Goal: Task Accomplishment & Management: Manage account settings

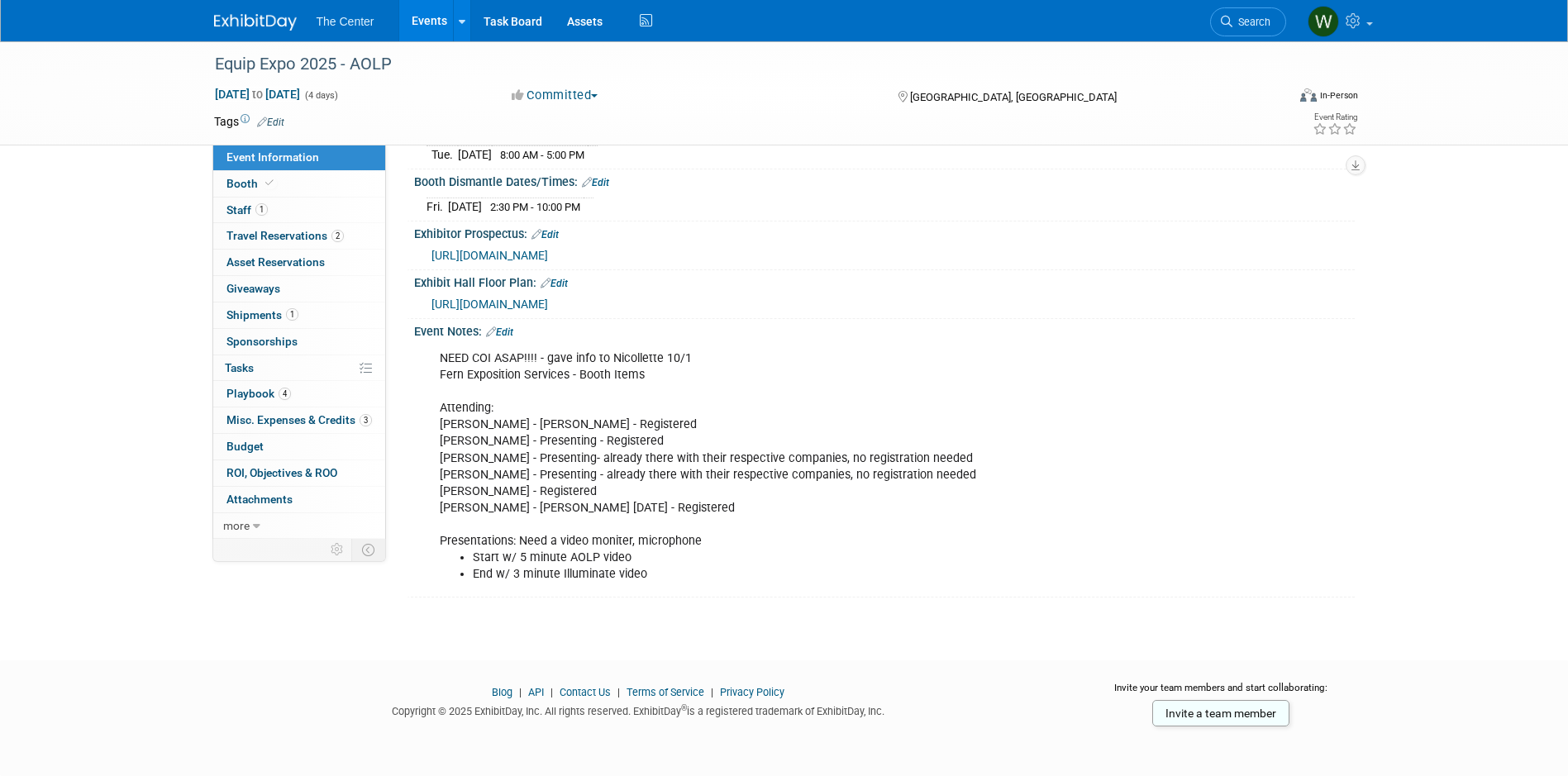
click at [168, 300] on div "Equip Expo 2025 - AOLP Oct 21, 2025 to Oct 24, 2025 (4 days) Oct 21, 2025 to Oc…" at bounding box center [784, 169] width 1568 height 923
click at [432, 8] on link "Events" at bounding box center [429, 20] width 60 height 42
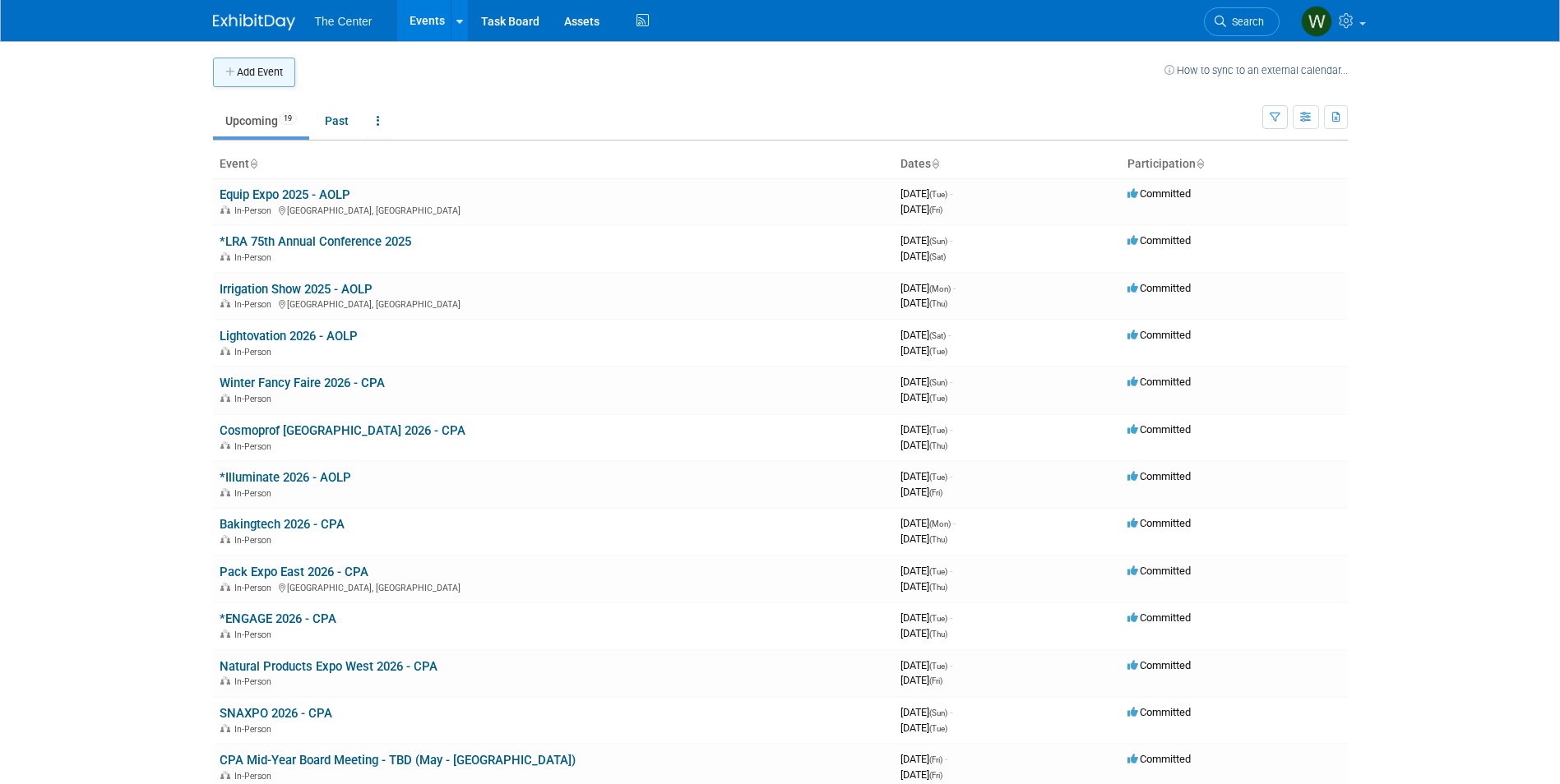
click at [278, 75] on button "Add Event" at bounding box center [254, 72] width 82 height 30
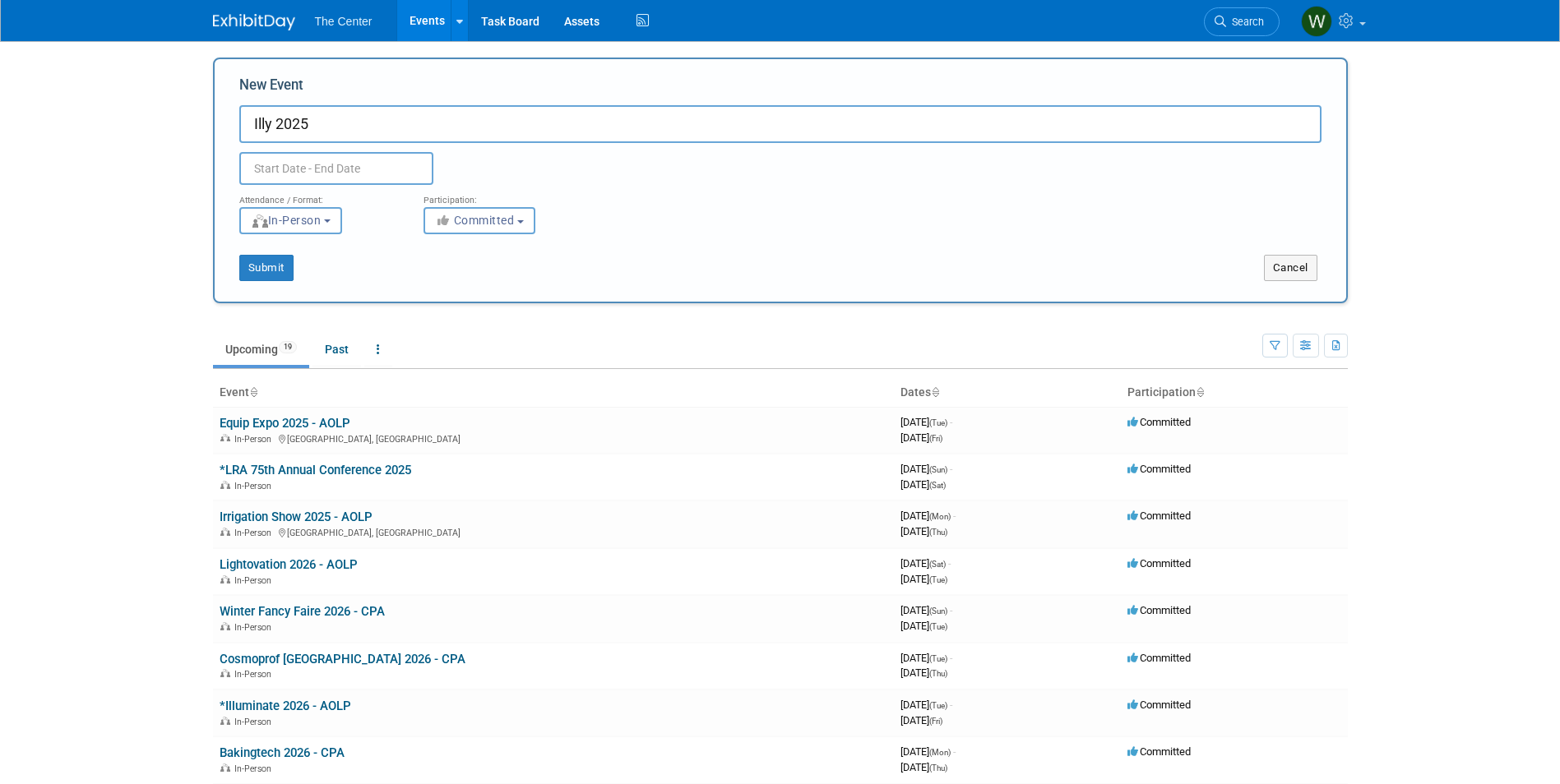
click at [277, 120] on input "Illy 2025" at bounding box center [780, 124] width 1083 height 38
click at [345, 129] on input "Illy Fall 2025" at bounding box center [780, 124] width 1083 height 38
type input "Illy Fall 2025 - AOLP"
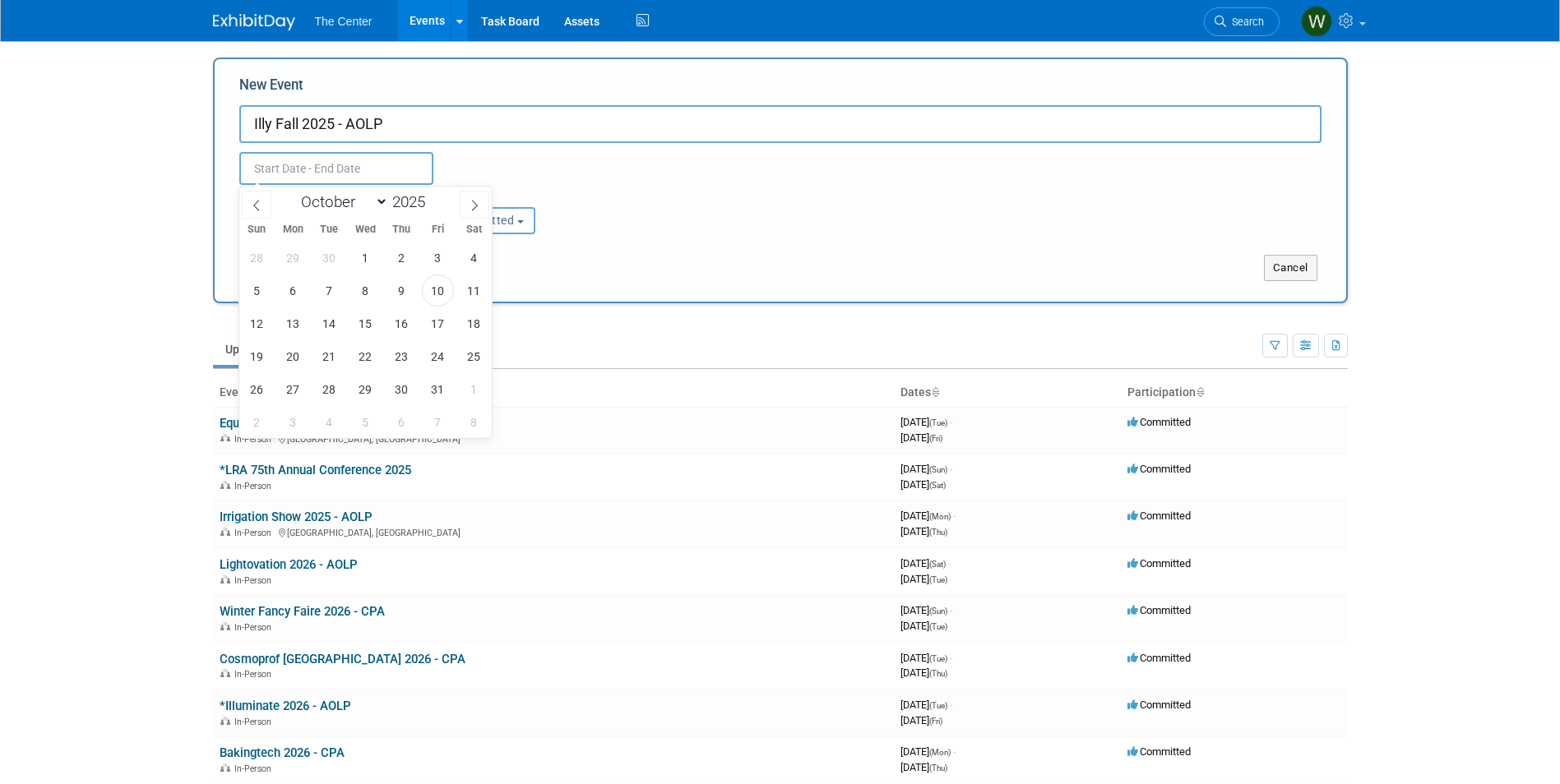
click at [327, 160] on input "text" at bounding box center [336, 168] width 194 height 33
click at [476, 201] on icon at bounding box center [475, 205] width 12 height 12
select select "10"
click at [400, 293] on span "6" at bounding box center [401, 291] width 32 height 32
click at [334, 322] on span "11" at bounding box center [330, 324] width 32 height 32
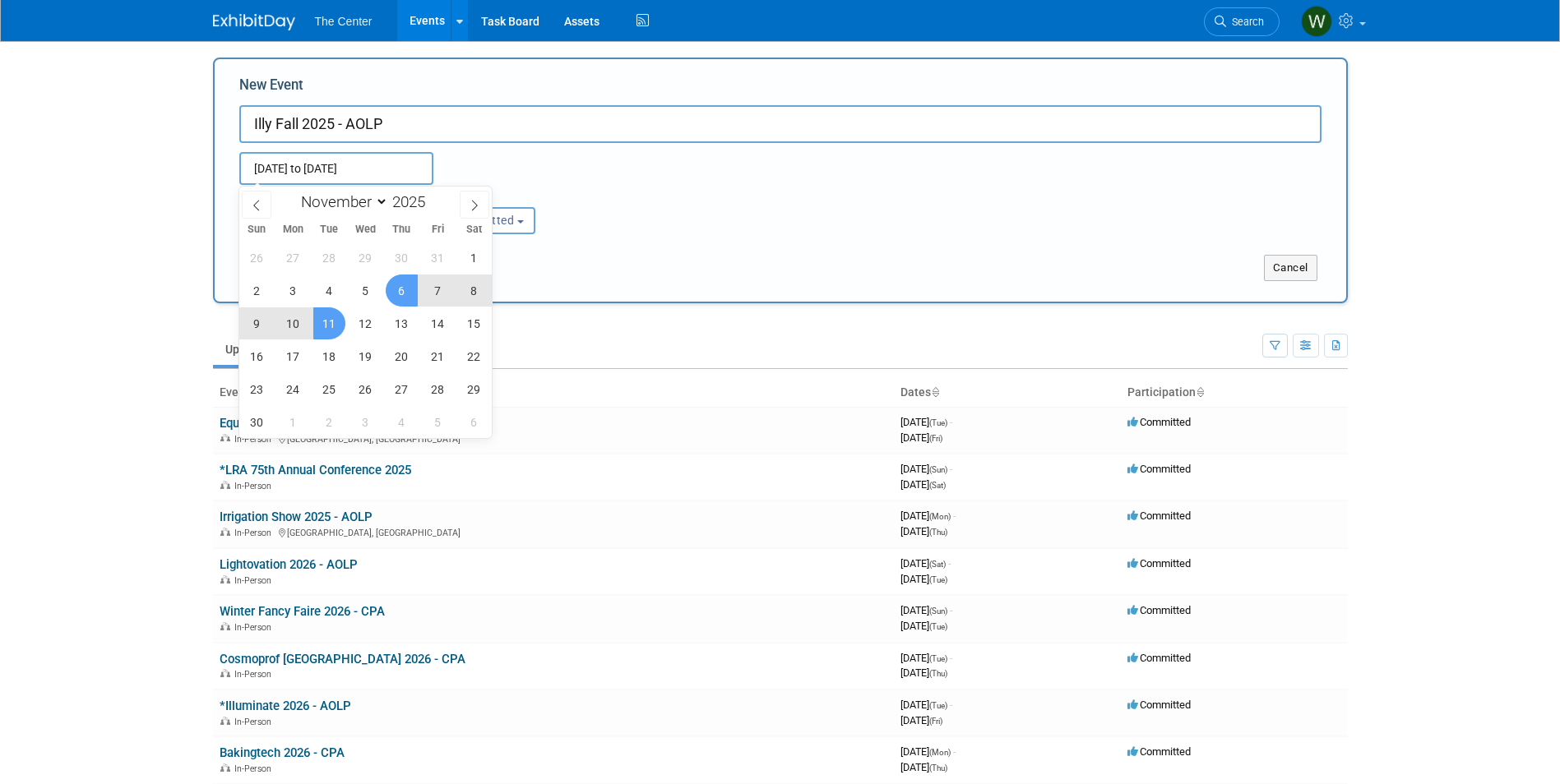
type input "Nov 6, 2025 to Nov 11, 2025"
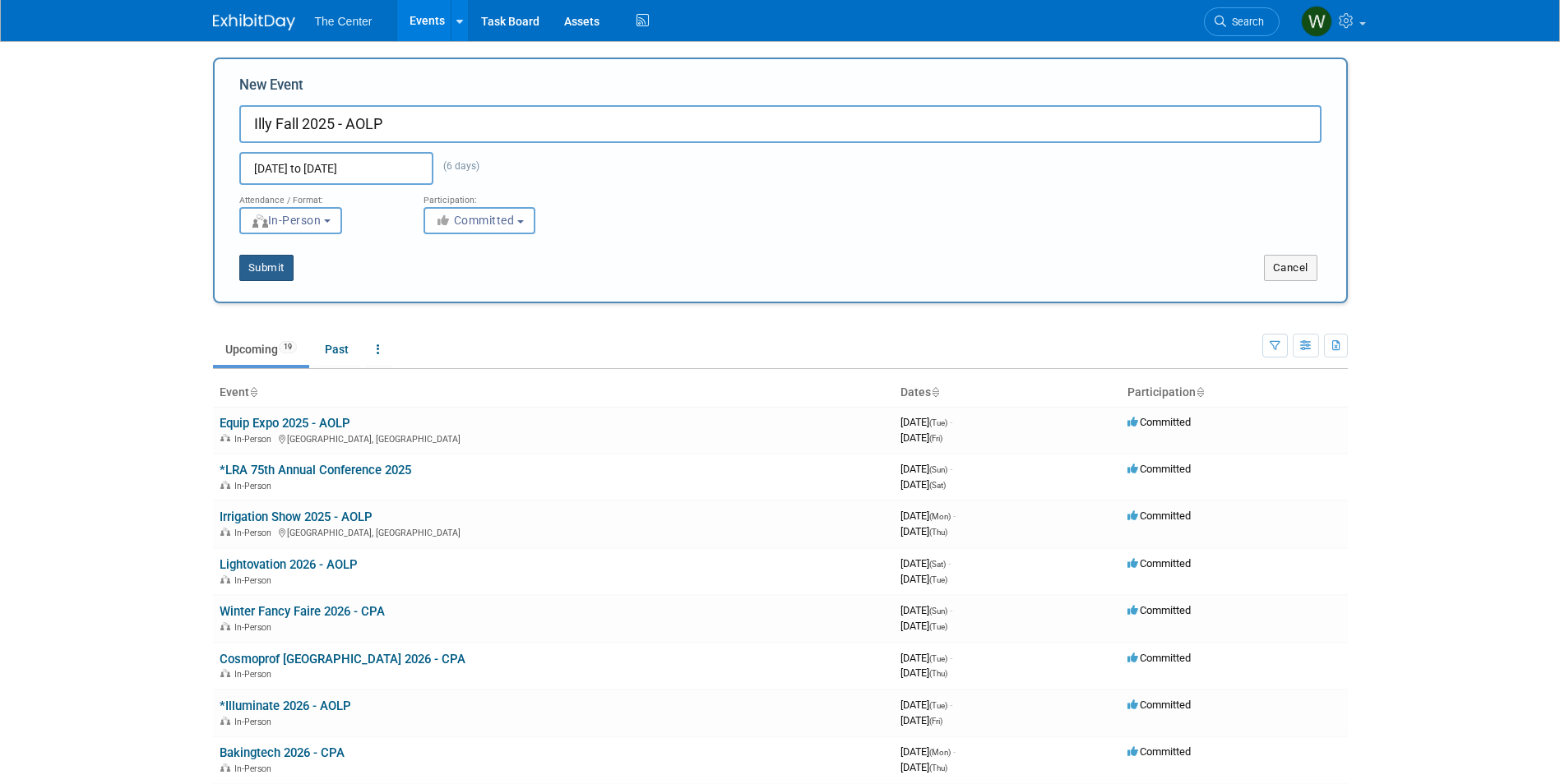
click at [268, 270] on button "Submit" at bounding box center [266, 268] width 54 height 26
click at [282, 264] on button "Submit" at bounding box center [266, 268] width 54 height 26
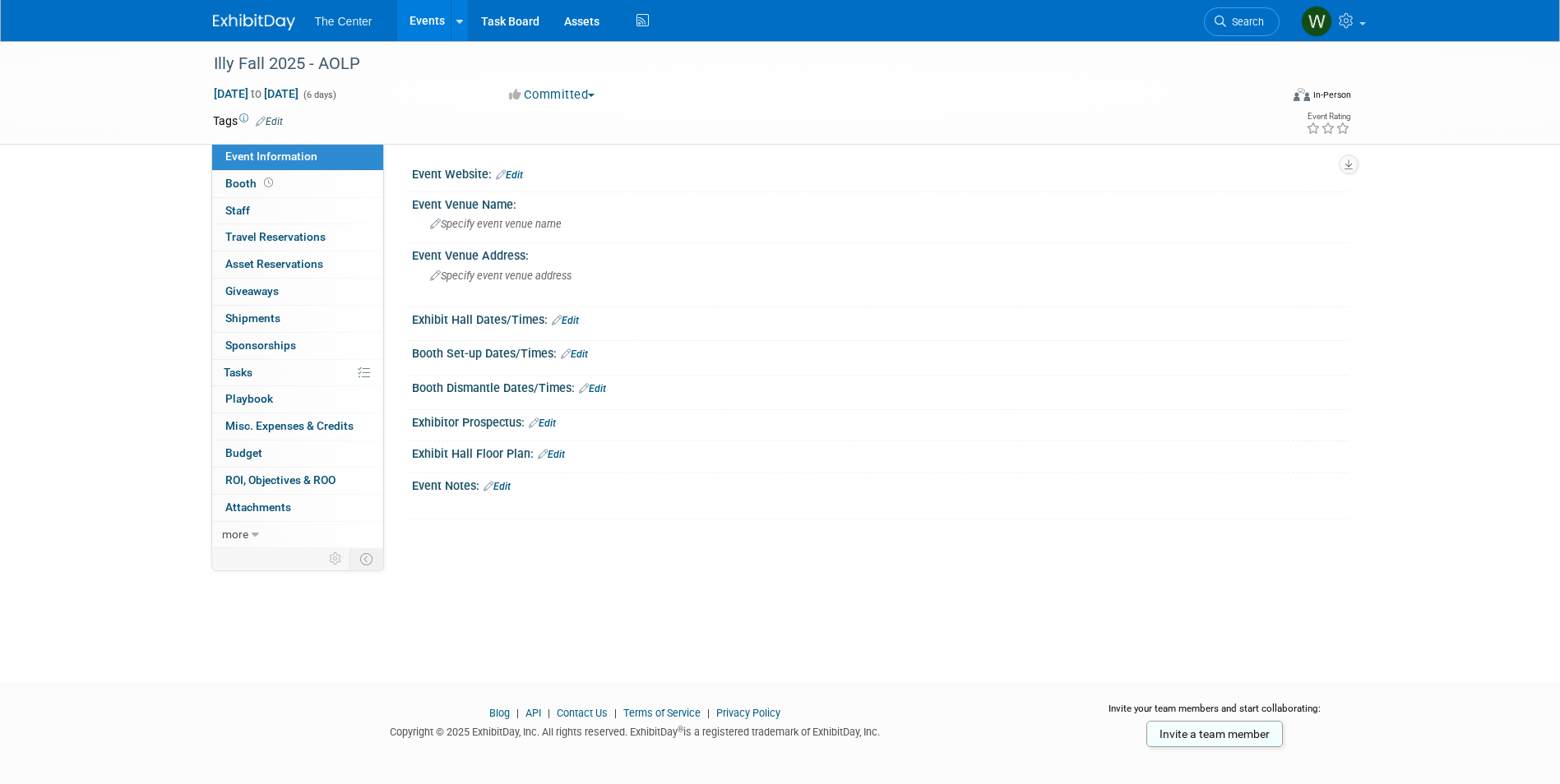
click at [519, 175] on link "Edit" at bounding box center [510, 175] width 27 height 12
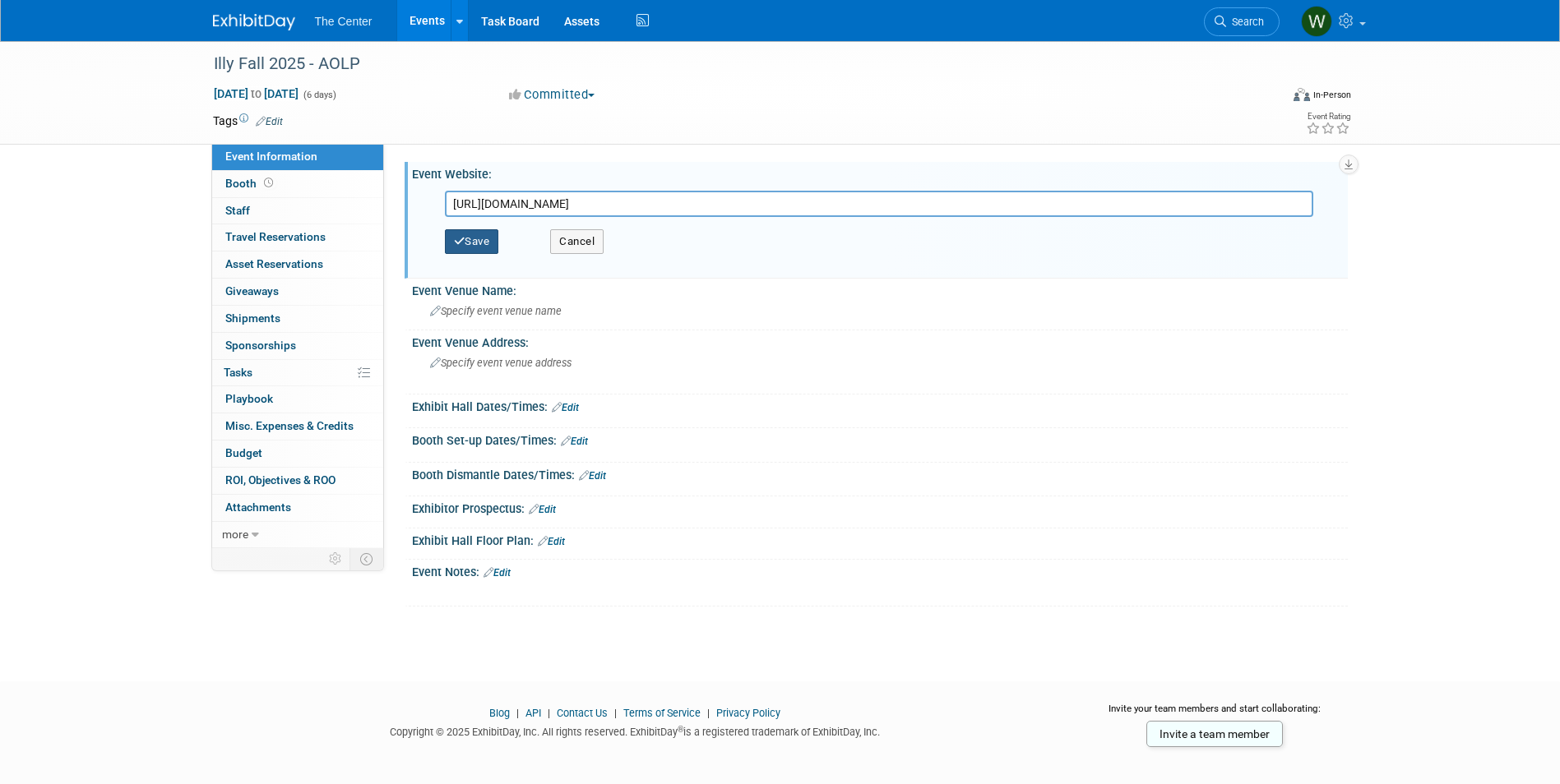
type input "https://illiedu.org/page-18146"
click at [487, 237] on button "Save" at bounding box center [472, 241] width 54 height 24
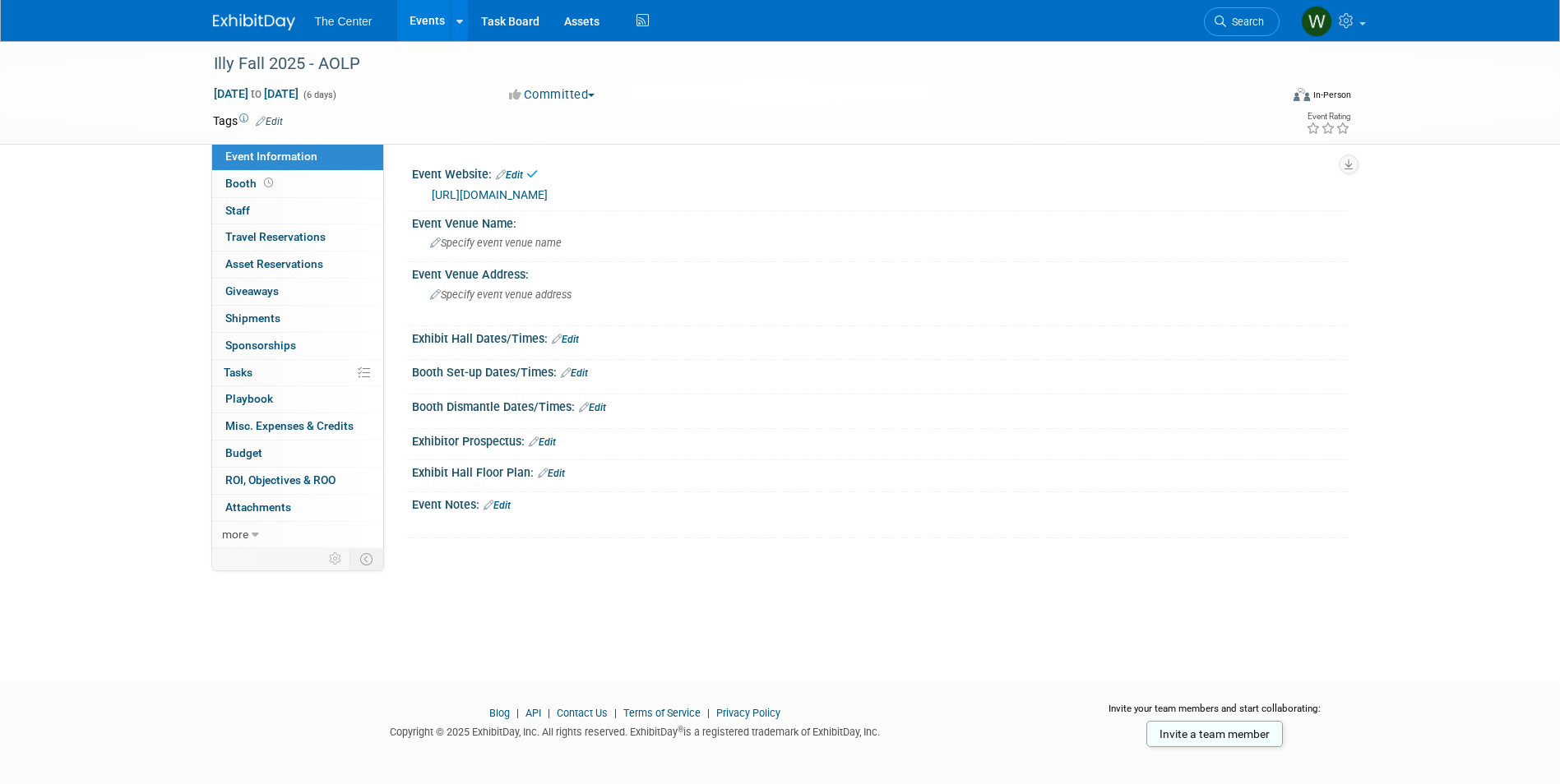
click at [510, 504] on link "Edit" at bounding box center [497, 506] width 27 height 12
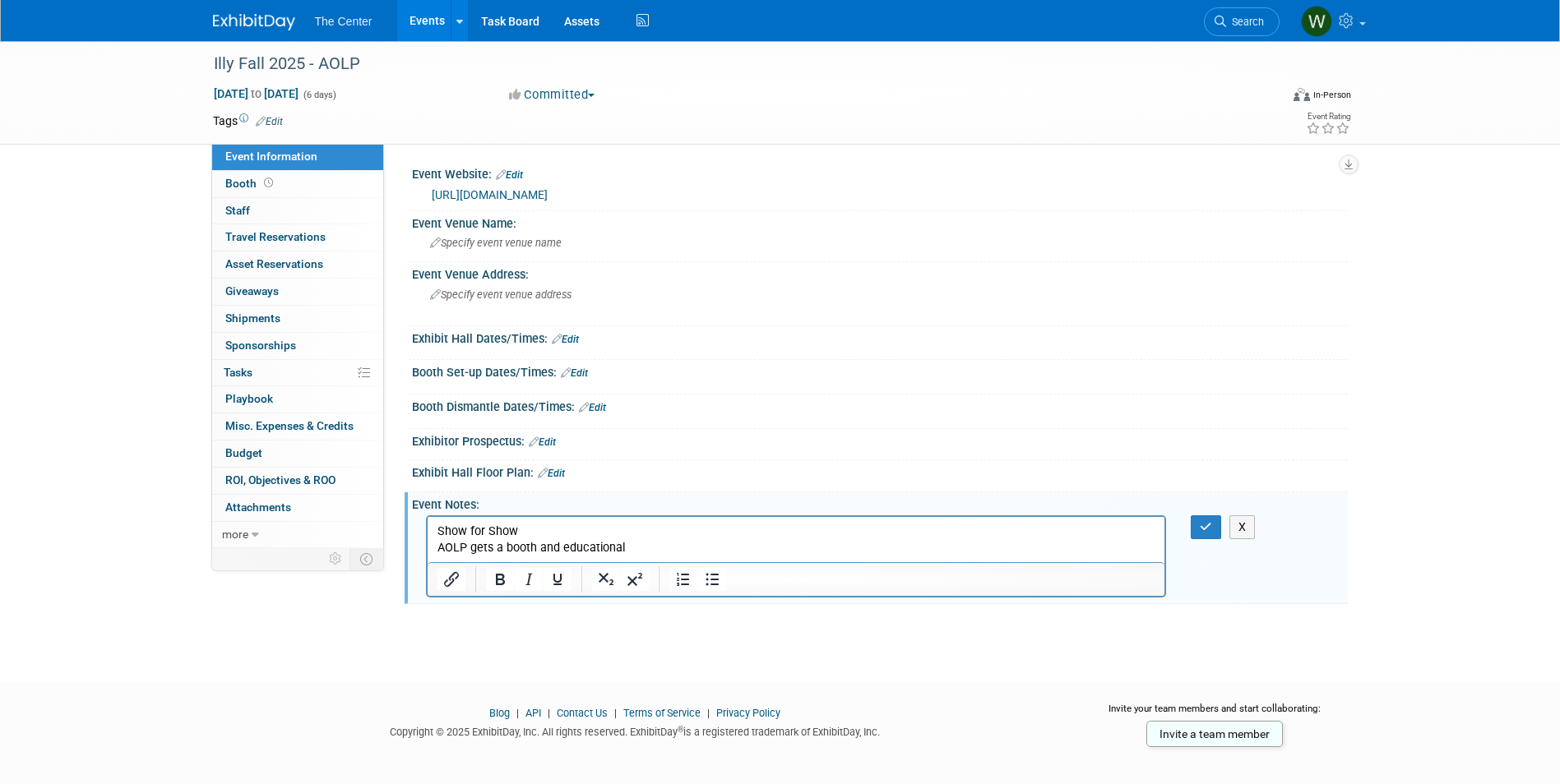
click at [561, 550] on p "AOLP gets a booth and educational" at bounding box center [796, 547] width 718 height 16
click at [674, 548] on p "AOLP gets a booth and shares educational" at bounding box center [796, 547] width 718 height 16
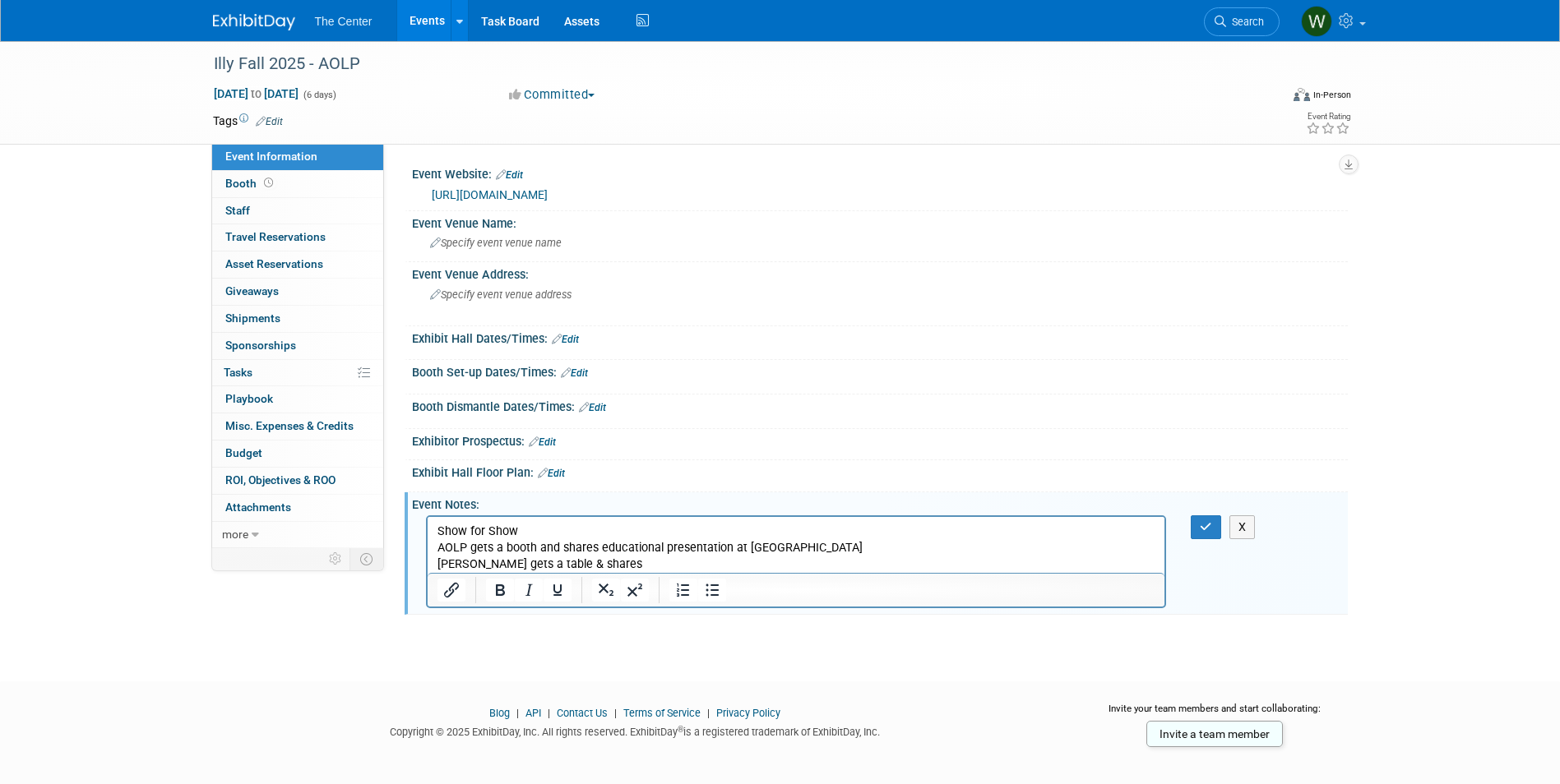
click at [557, 546] on p "AOLP gets a booth and shares educational presentation at Illy" at bounding box center [796, 547] width 718 height 16
click at [595, 561] on p "Illy gets a table & shares" at bounding box center [796, 564] width 718 height 16
click at [762, 543] on p "AOLP gets a booth & shares educational presentation at Illy" at bounding box center [796, 547] width 718 height 16
click at [1208, 529] on icon "button" at bounding box center [1206, 527] width 13 height 12
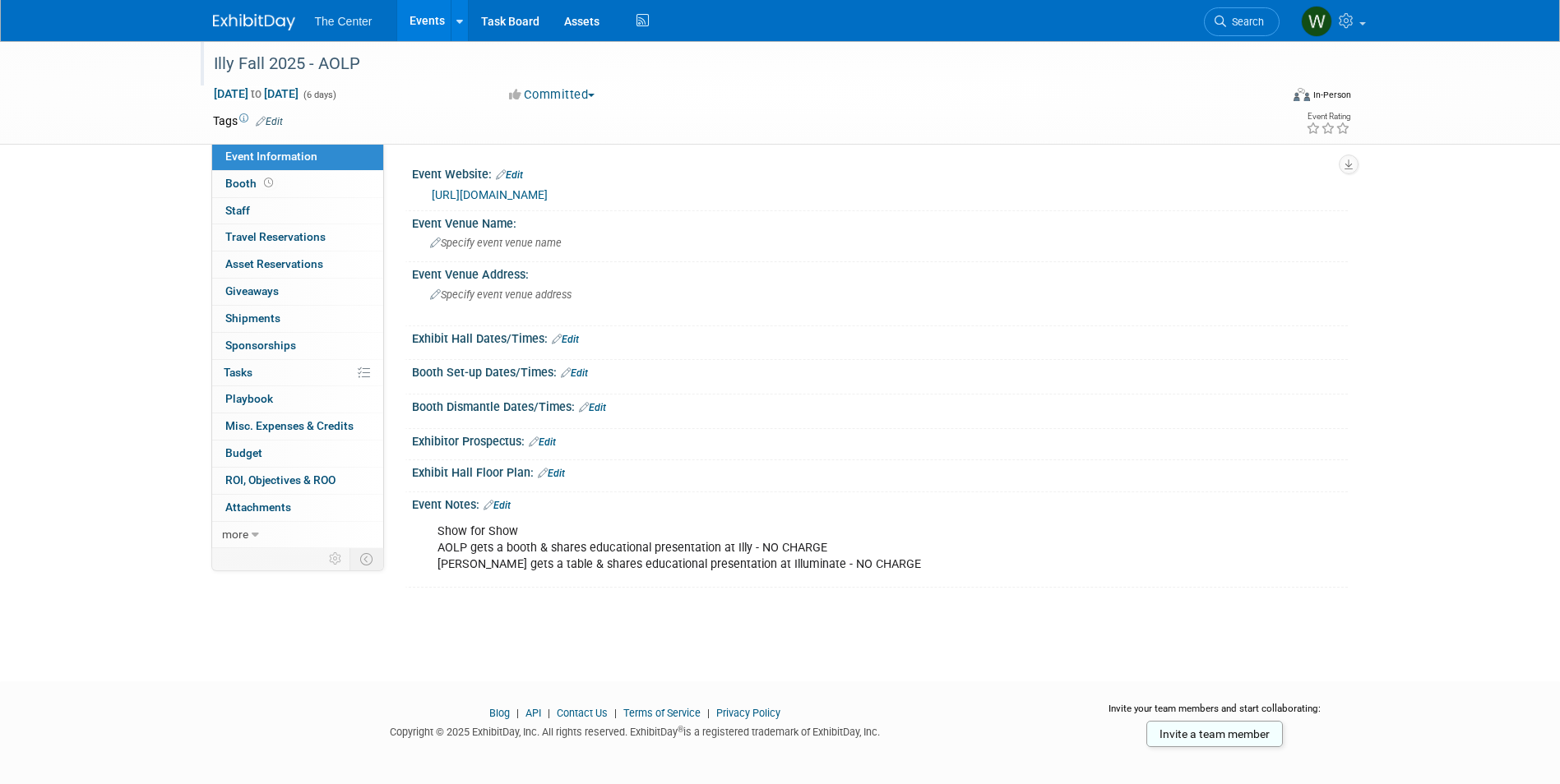
click at [343, 63] on div "Illy Fall 2025 - AOLP" at bounding box center [731, 63] width 1047 height 30
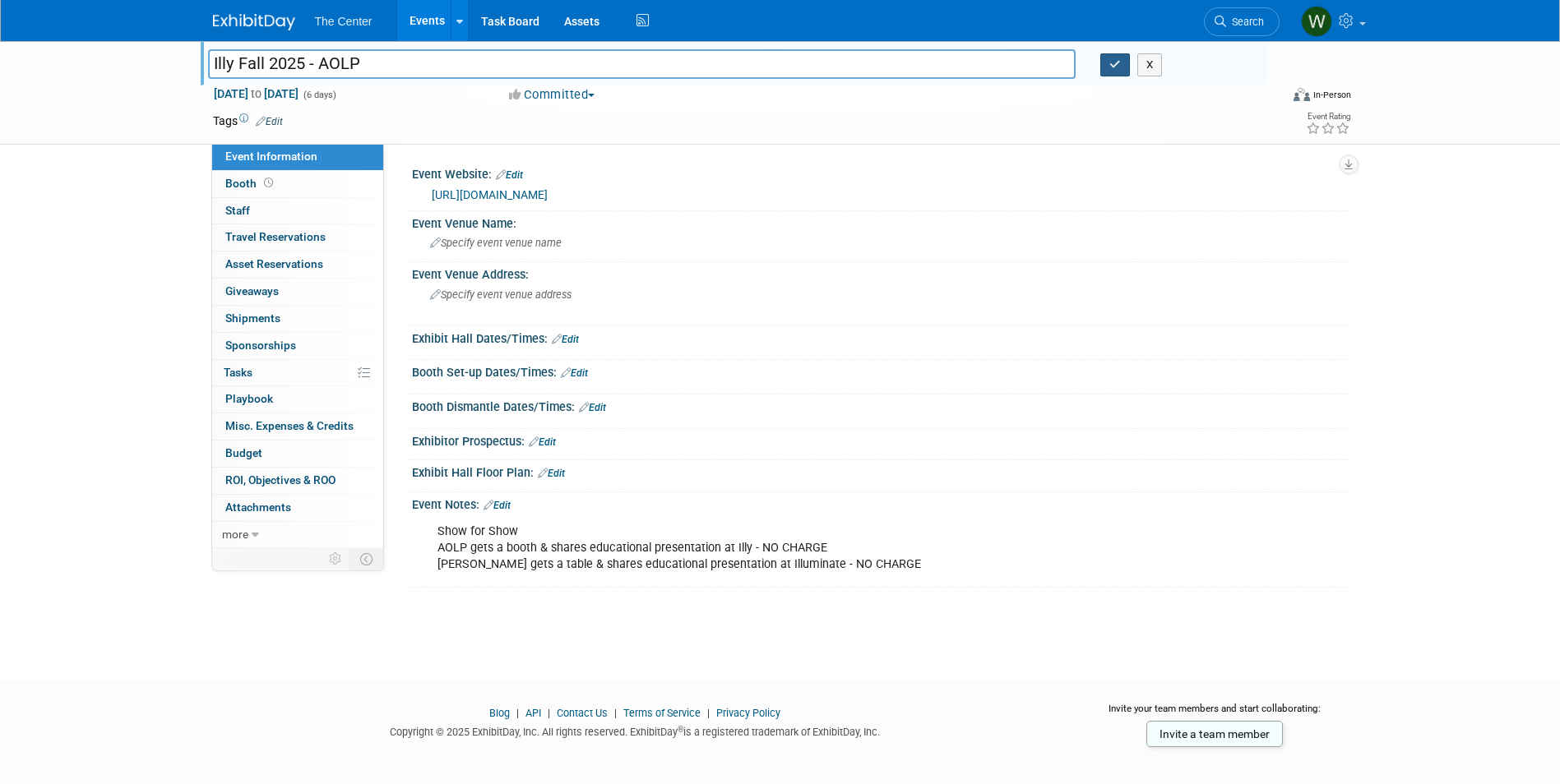
click at [1108, 67] on button "button" at bounding box center [1115, 64] width 30 height 23
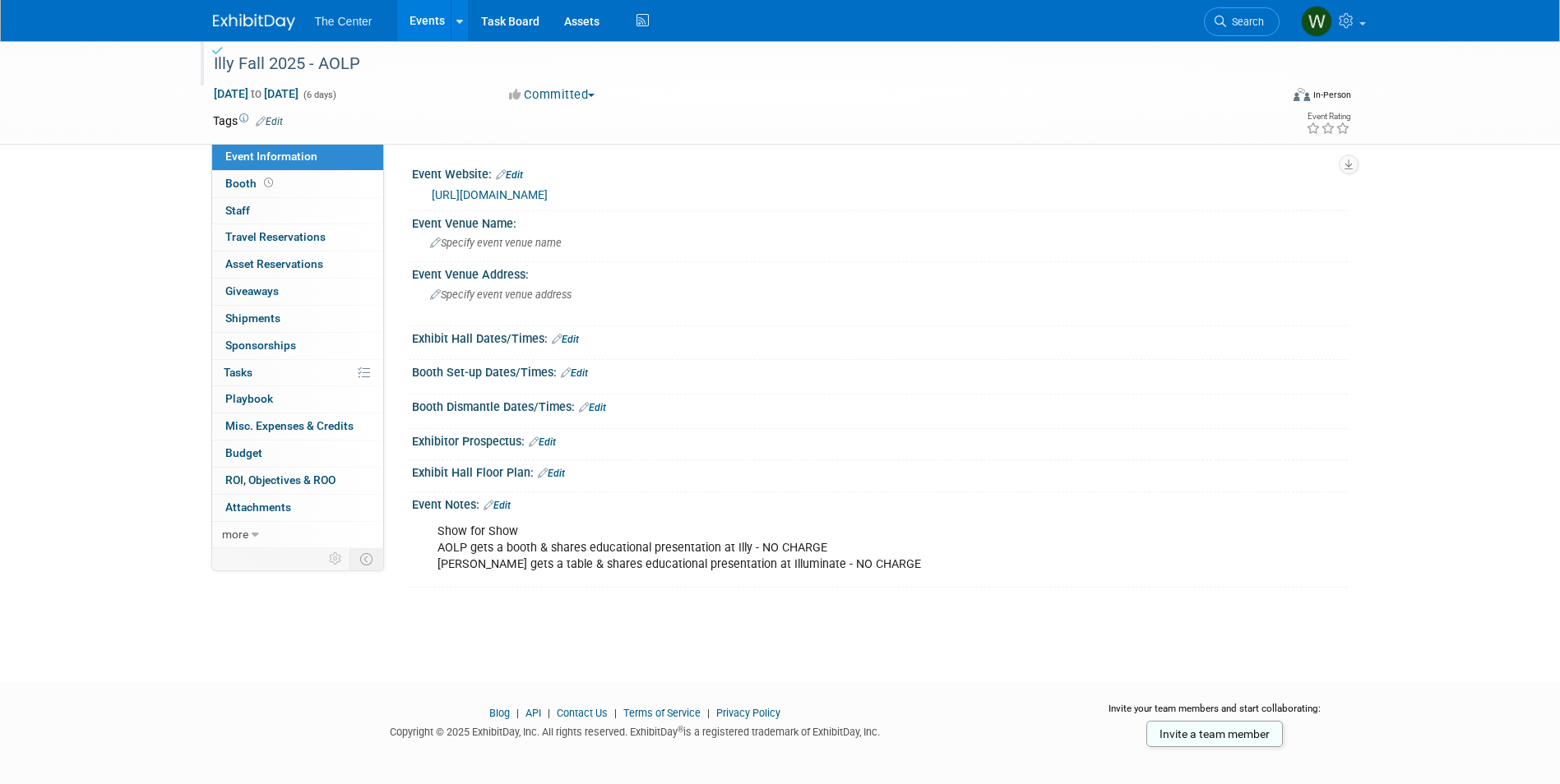
click at [506, 503] on link "Edit" at bounding box center [497, 506] width 27 height 12
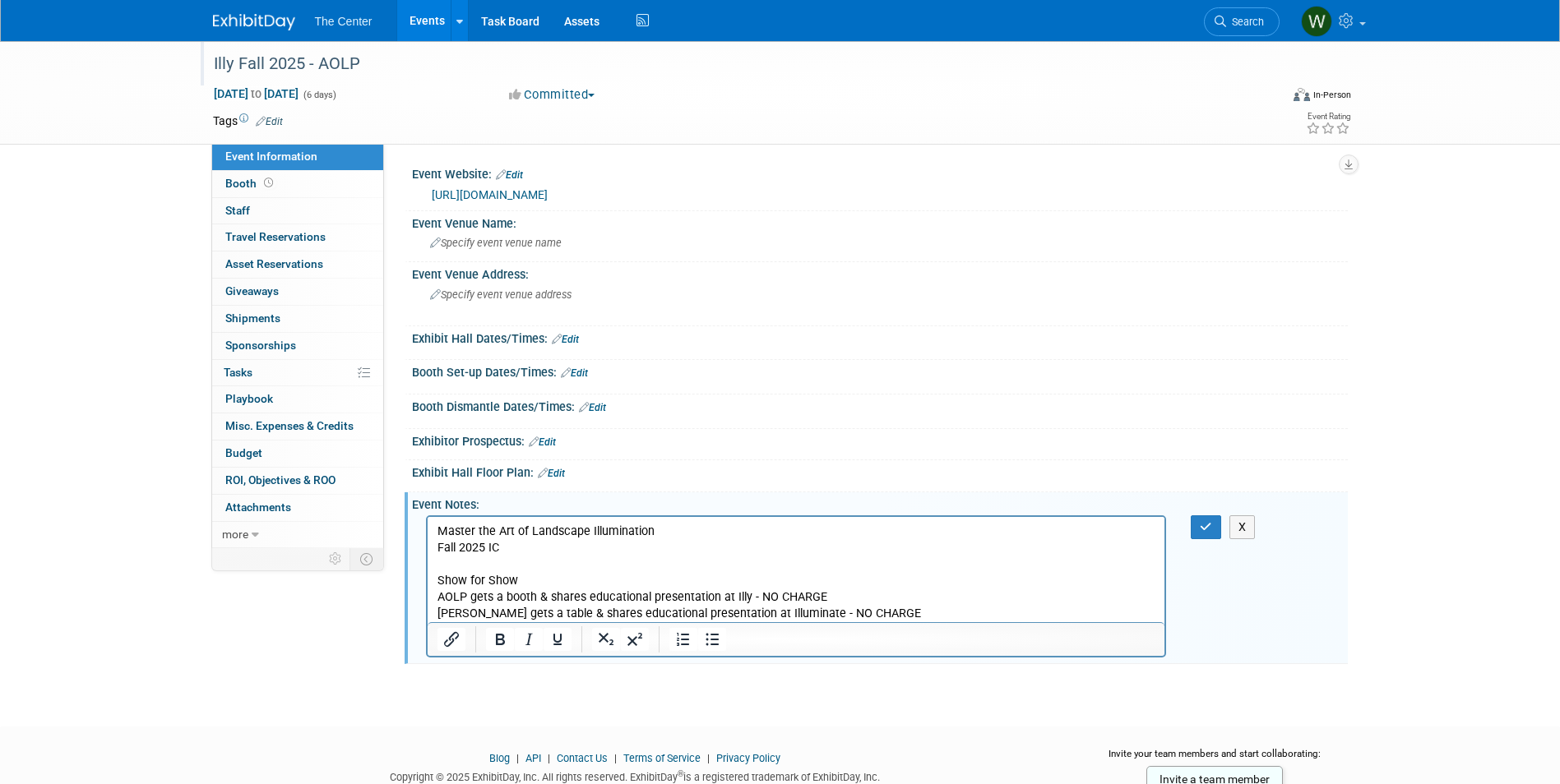
click at [439, 545] on p "Fall 2025 IC" at bounding box center [796, 547] width 718 height 16
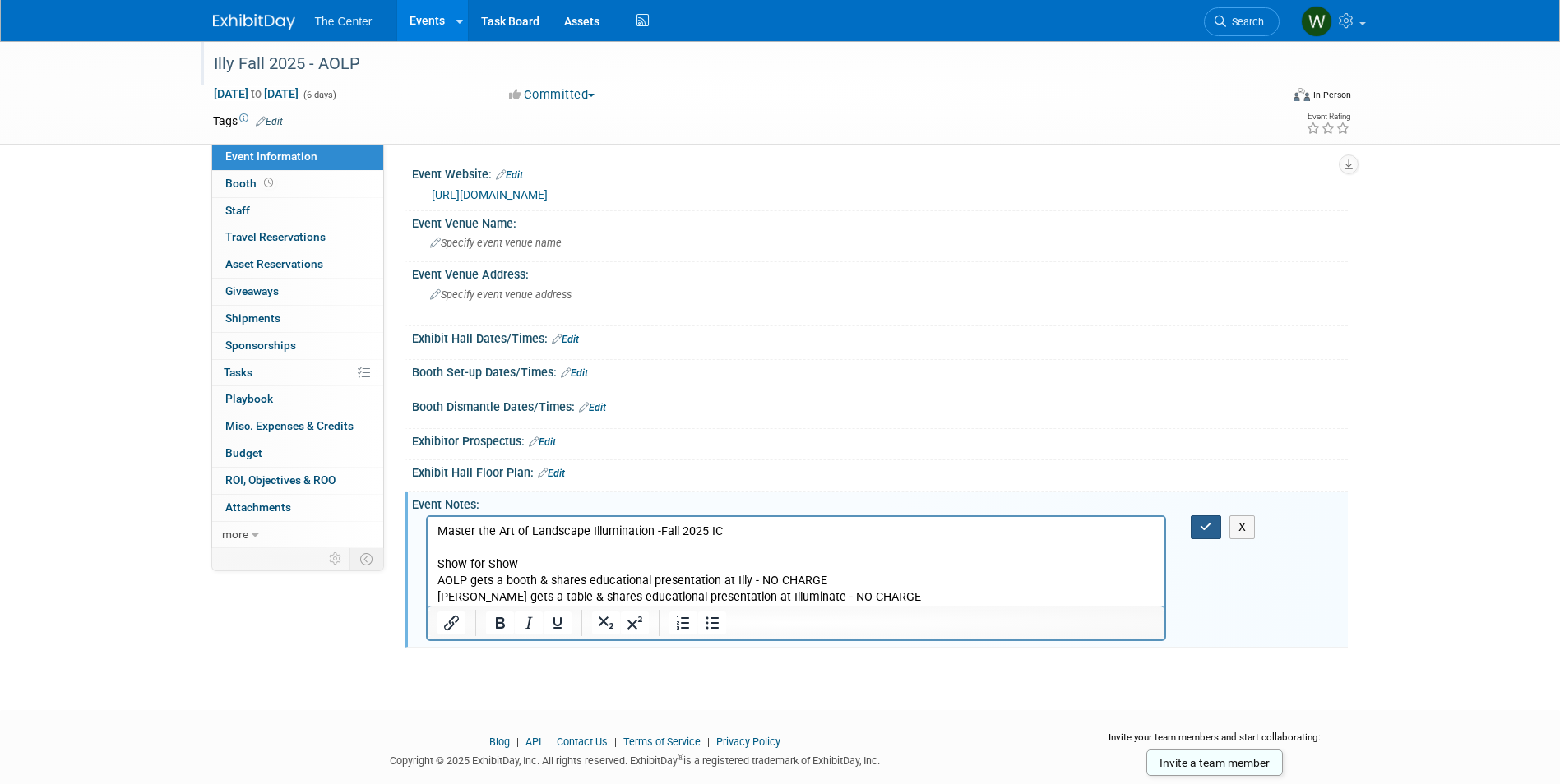
click at [1206, 527] on icon "button" at bounding box center [1206, 527] width 13 height 12
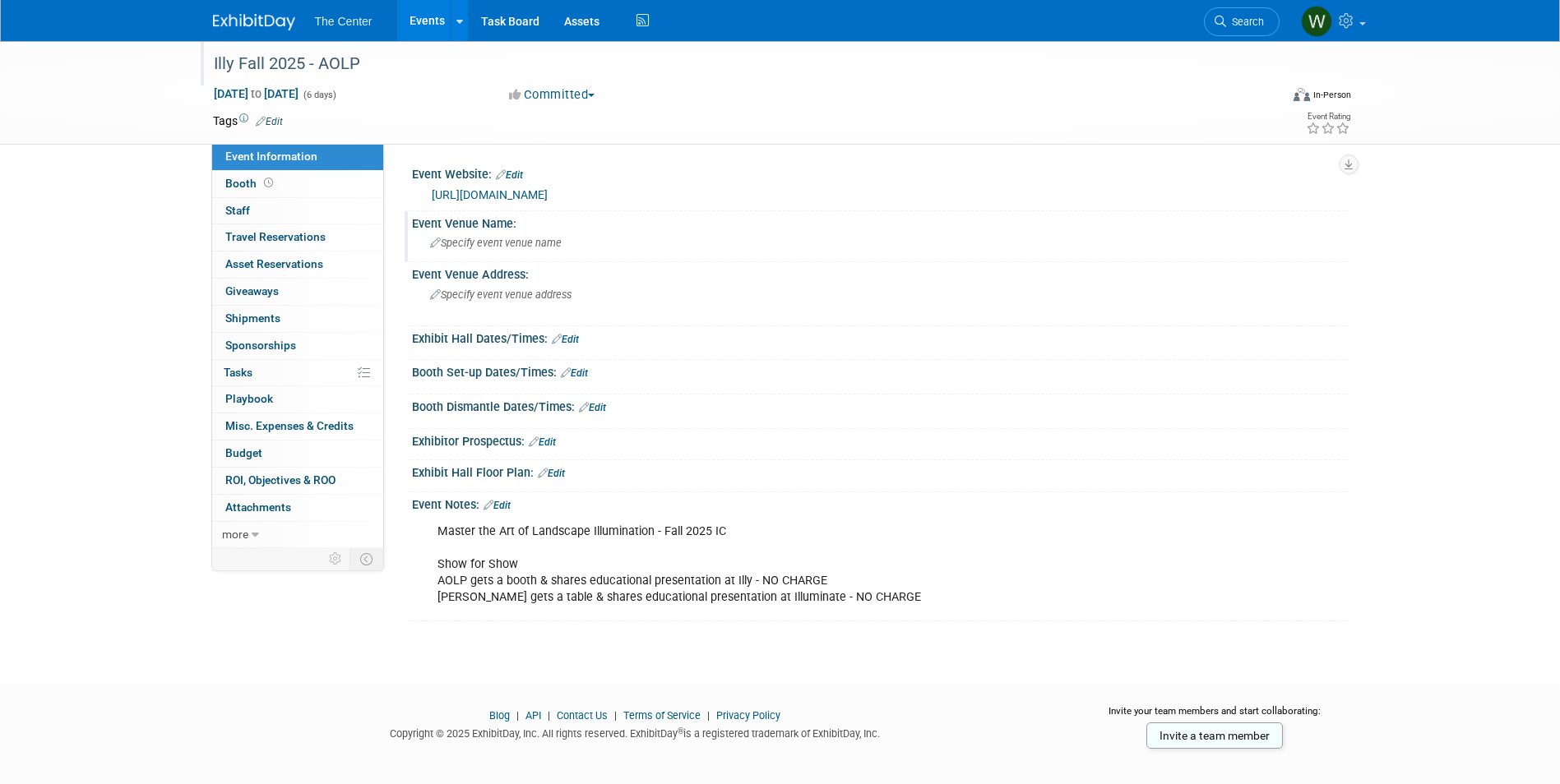
click at [492, 248] on span "Specify event venue name" at bounding box center [496, 242] width 132 height 13
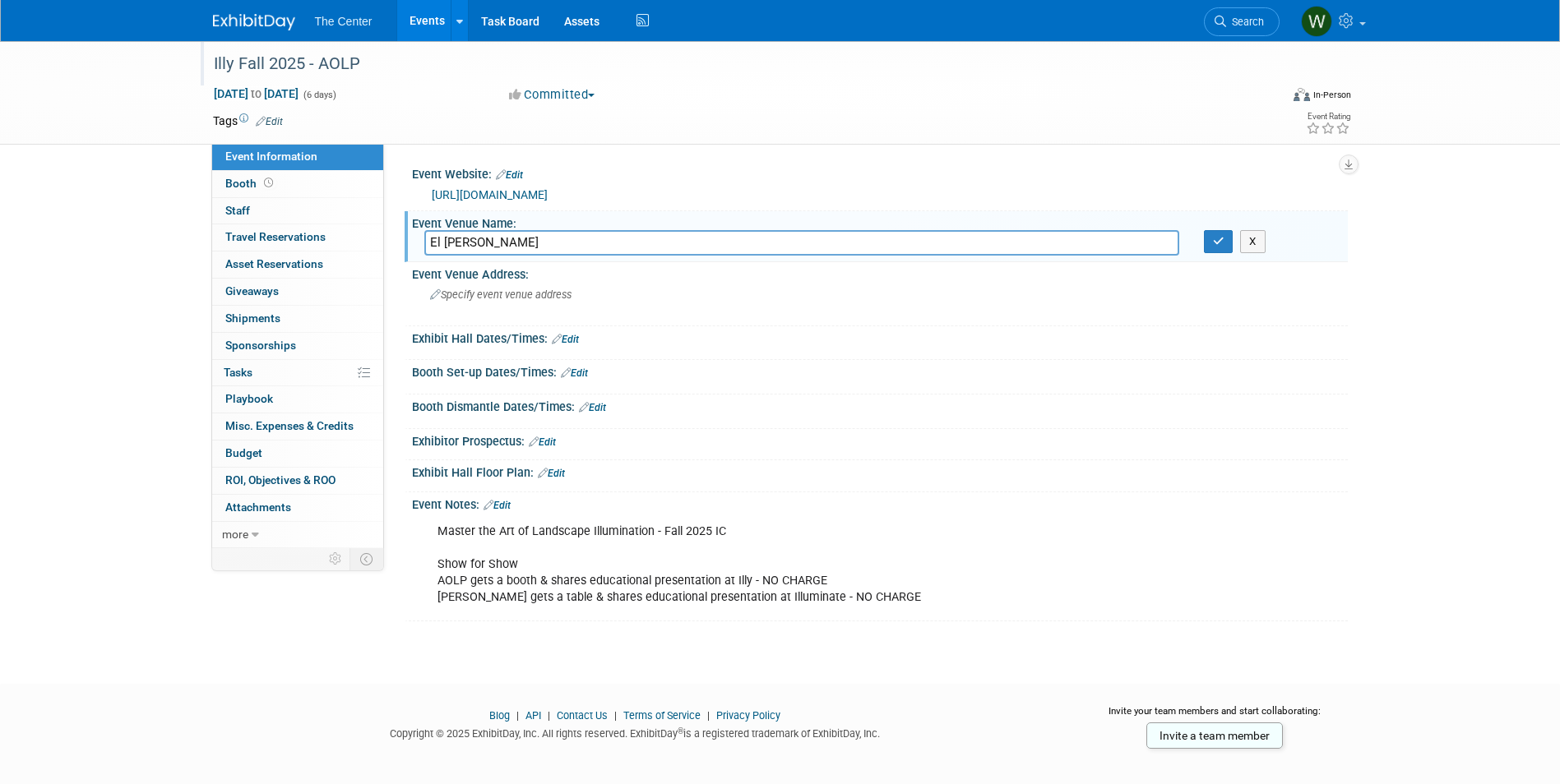
type input "El Monte Sagrado"
click at [745, 534] on div "Master the Art of Landscape Illumination - Fall 2025 IC Show for Show AOLP gets…" at bounding box center [796, 564] width 741 height 99
drag, startPoint x: 706, startPoint y: 535, endPoint x: 722, endPoint y: 535, distance: 16.0
click at [710, 535] on div "Master the Art of Landscape Illumination - Fall 2025 IC Show for Show AOLP gets…" at bounding box center [796, 564] width 741 height 99
click at [510, 507] on link "Edit" at bounding box center [497, 506] width 27 height 12
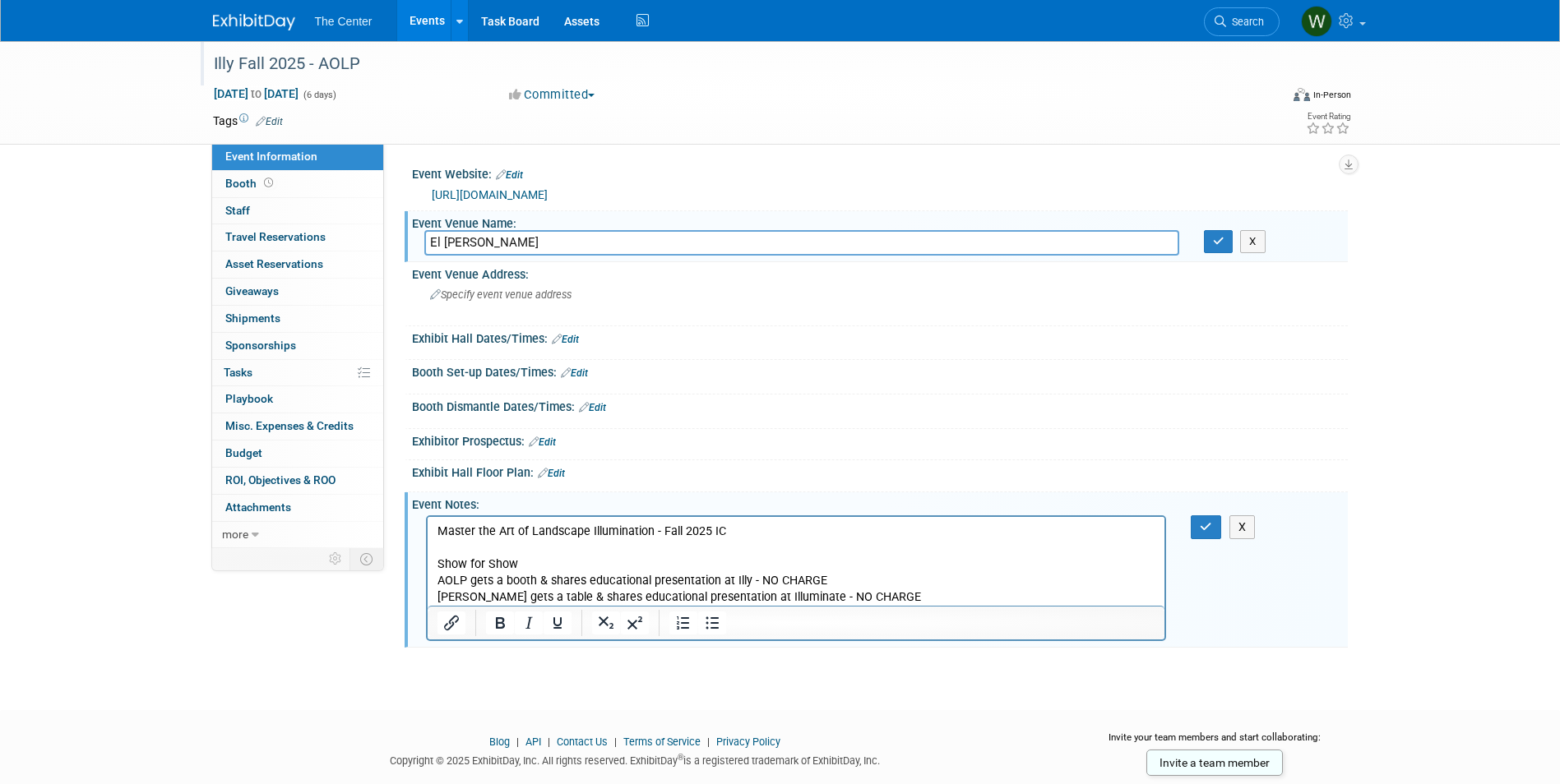
click at [479, 551] on p "Master the Art of Landscape Illumination - Fall 2025 IC Show for Show AOLP gets…" at bounding box center [796, 564] width 718 height 82
click at [710, 624] on icon "Bullet list" at bounding box center [712, 623] width 19 height 19
click at [473, 540] on p "Master the Art of Landscape Illumination - Fall 2025 IC Show for Show AOLP gets…" at bounding box center [796, 564] width 718 height 82
click at [1221, 242] on icon "button" at bounding box center [1219, 241] width 12 height 11
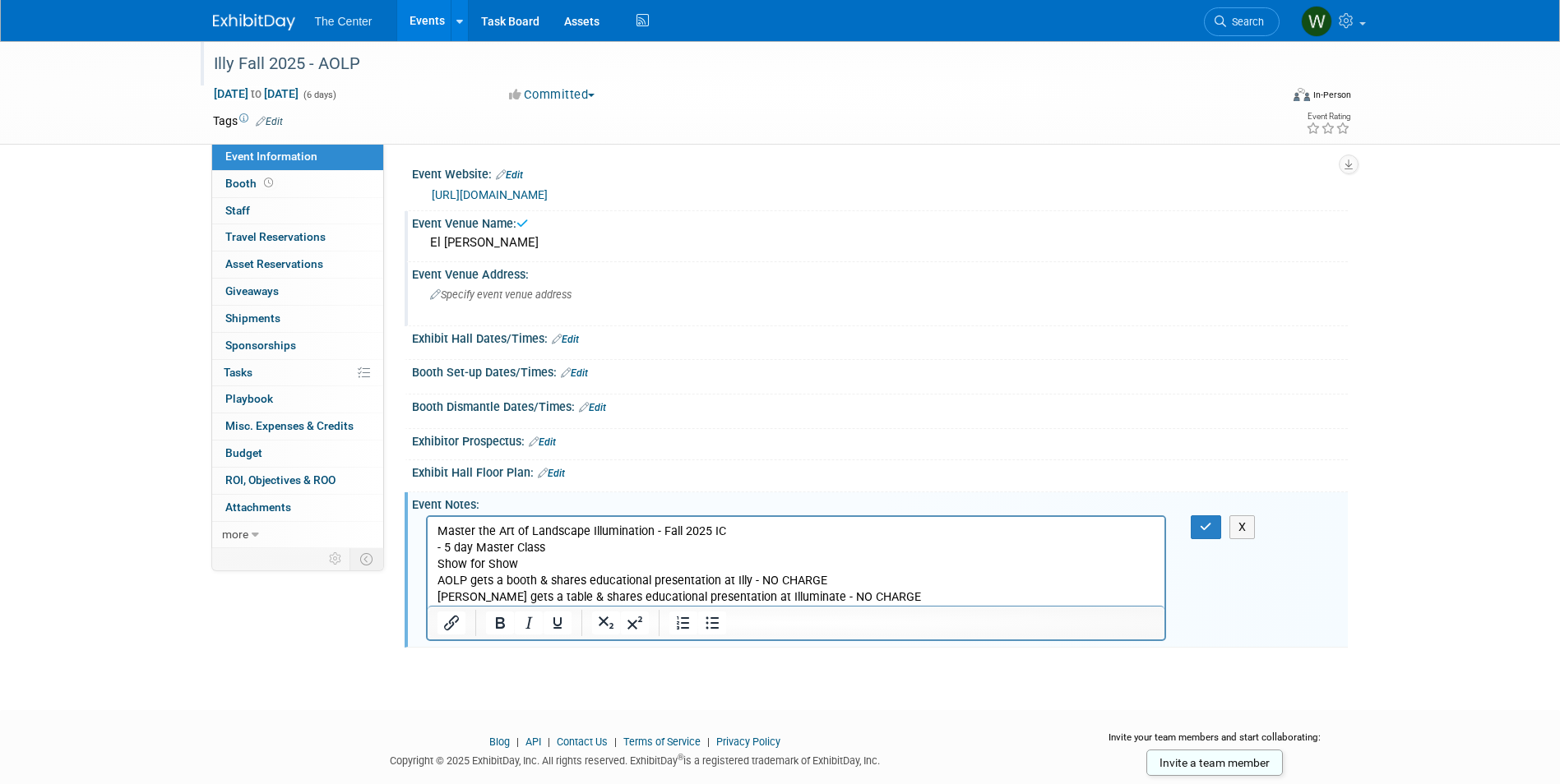
click at [476, 292] on span "Specify event venue address" at bounding box center [500, 295] width 141 height 13
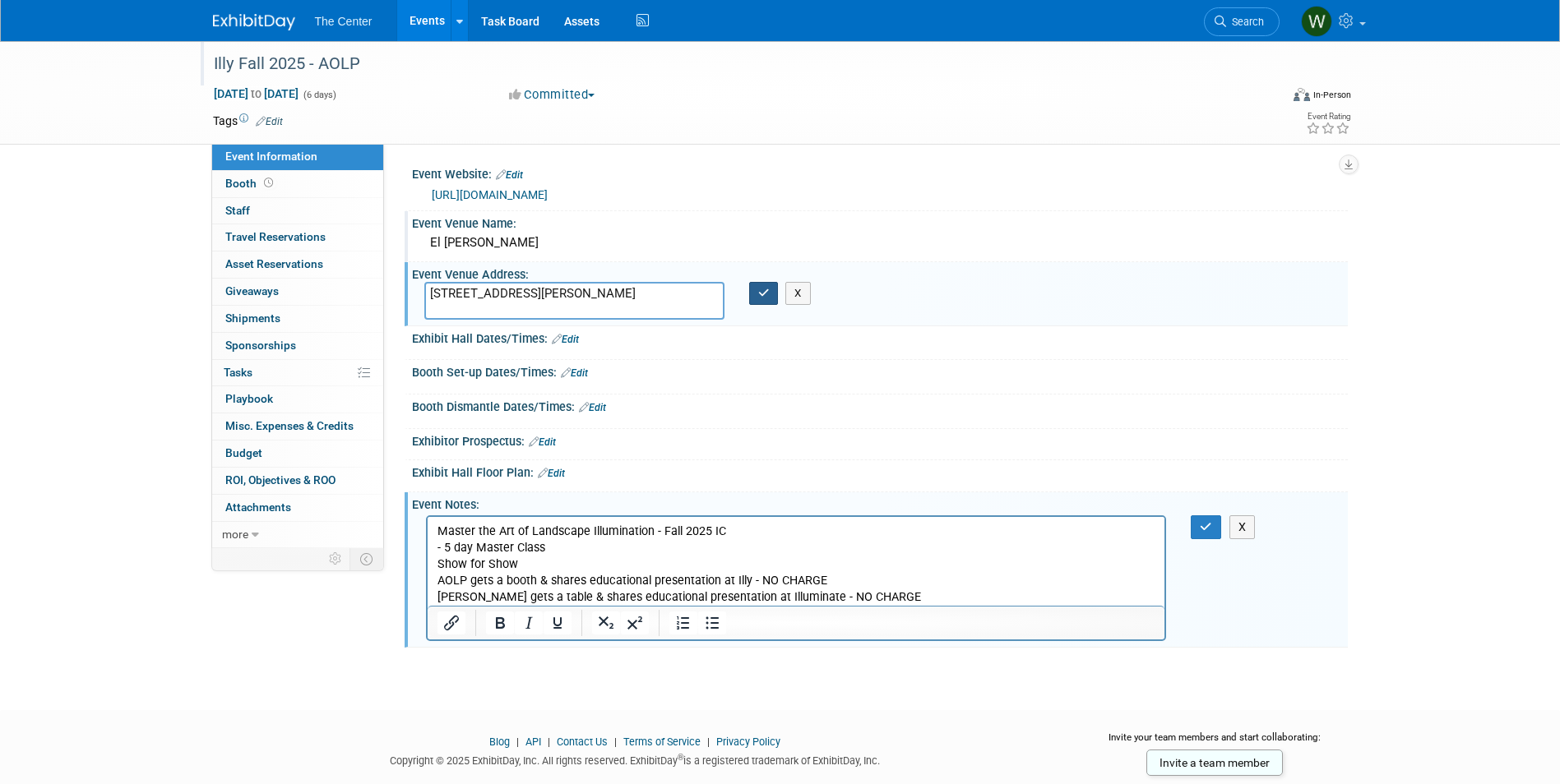
type textarea "317 Kit Carson Rd Taos, NM 87571"
click at [761, 295] on icon "button" at bounding box center [764, 293] width 12 height 11
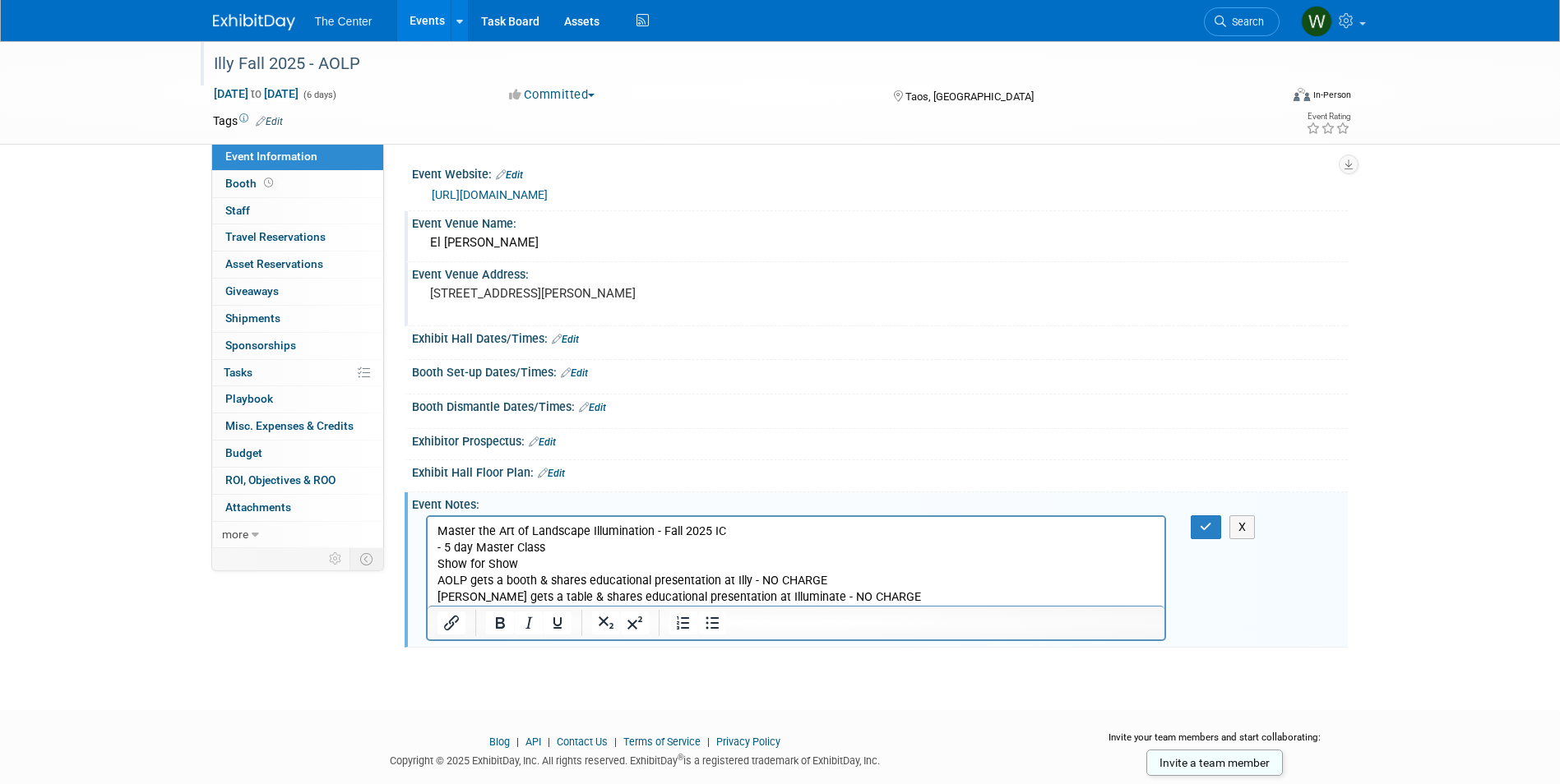
click at [731, 557] on p "Master the Art of Landscape Illumination - Fall 2025 IC - 5 day Master Class Sh…" at bounding box center [796, 564] width 718 height 82
click at [1209, 526] on icon "button" at bounding box center [1206, 527] width 13 height 12
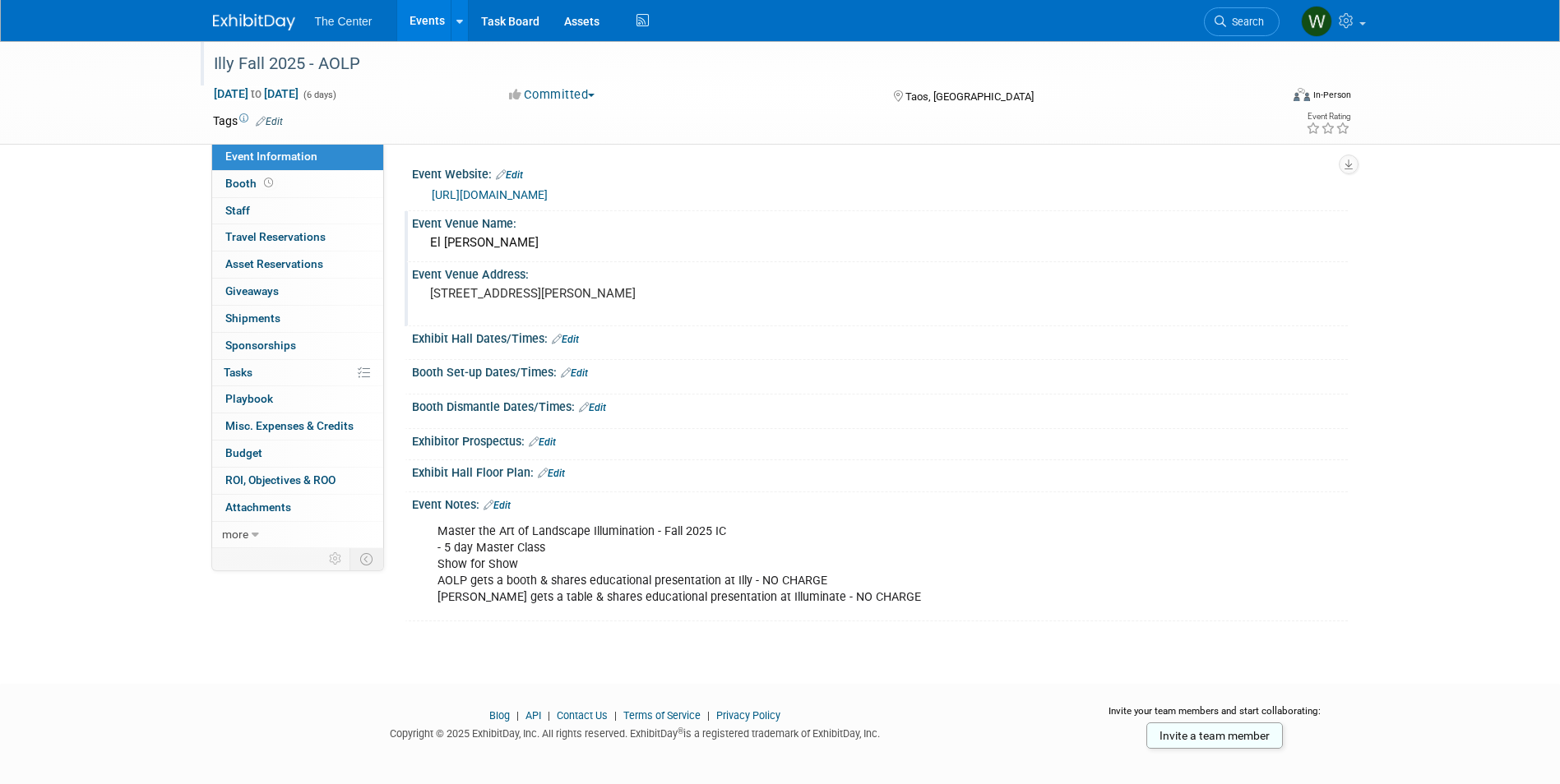
click at [510, 503] on link "Edit" at bounding box center [497, 506] width 27 height 12
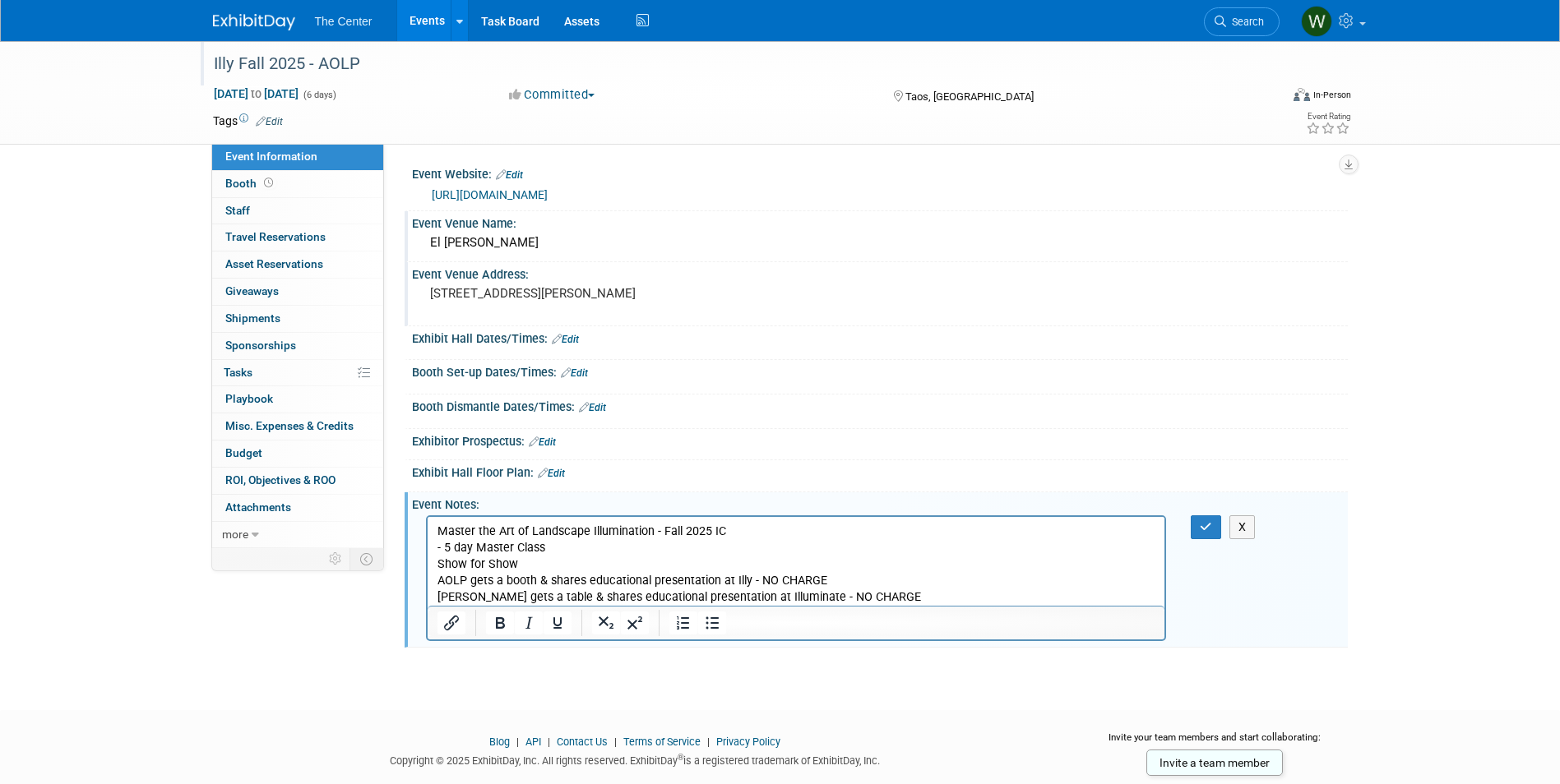
click at [901, 591] on p "Master the Art of Landscape Illumination - Fall 2025 IC - 5 day Master Class Sh…" at bounding box center [796, 564] width 718 height 82
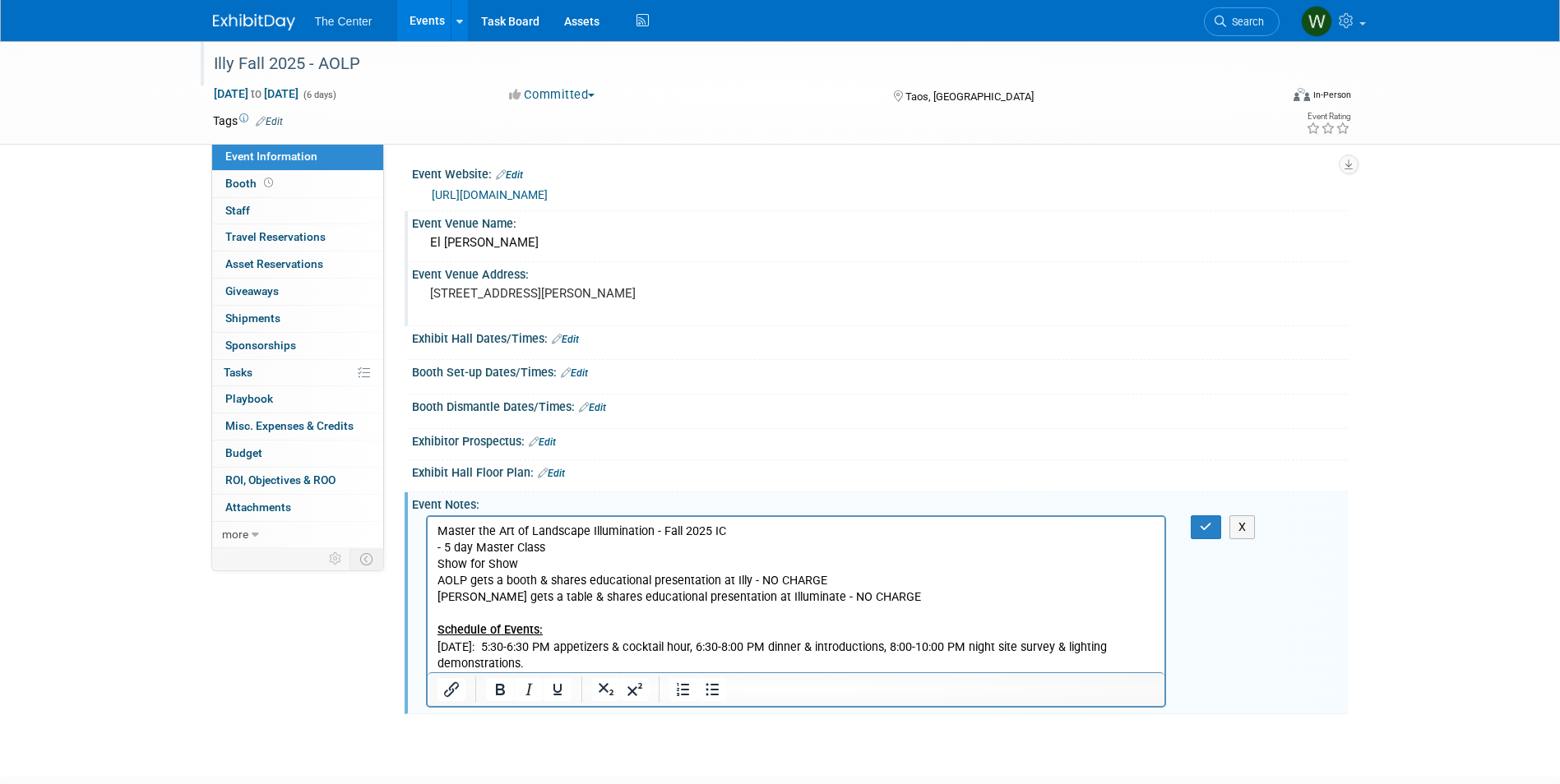
click at [593, 649] on p "Thursday, November 6, 2025: 5:30-6:30 PM appetizers & cocktail hour, 6:30-8:00 …" at bounding box center [796, 656] width 718 height 33
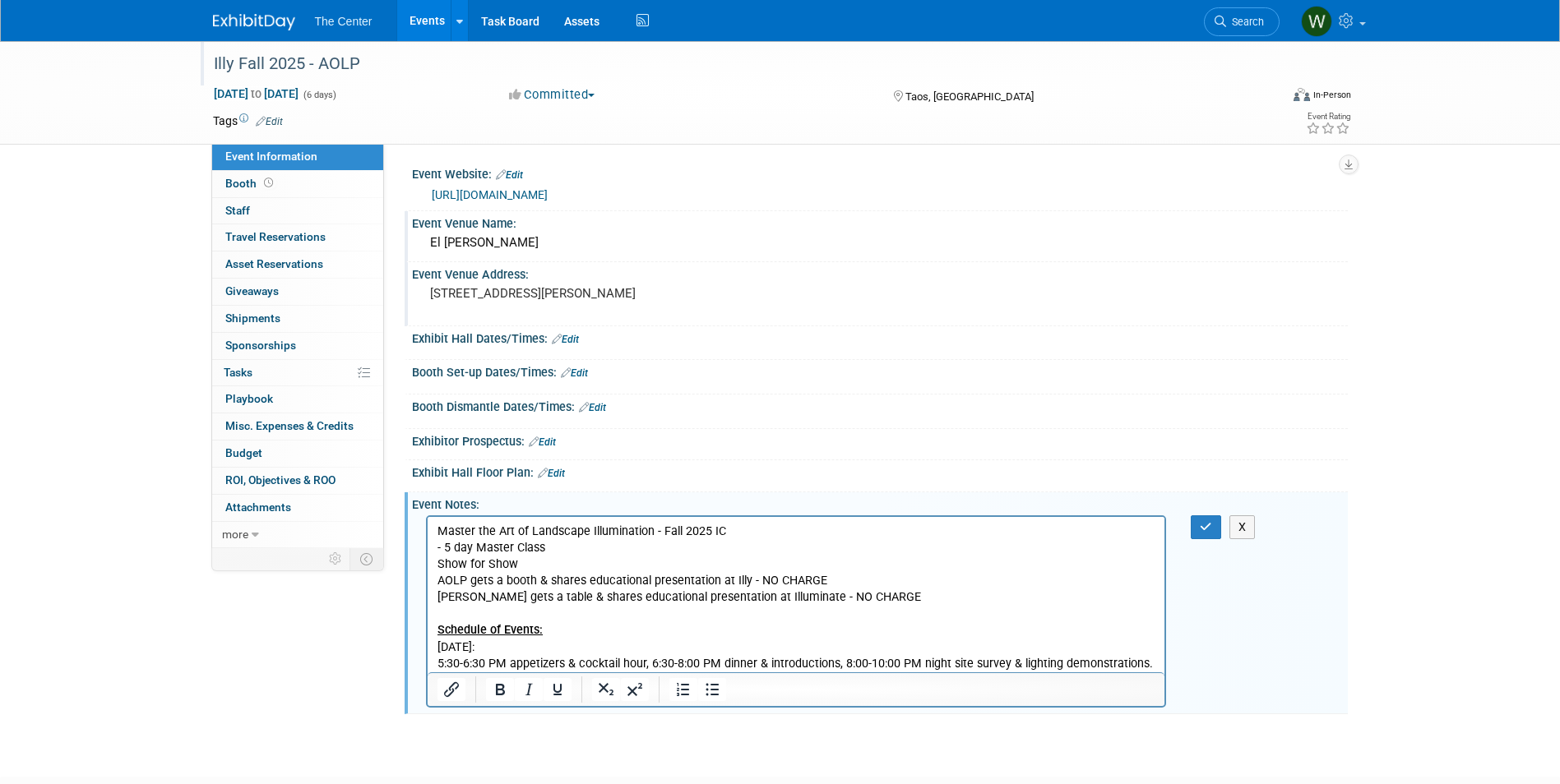
click at [654, 666] on p "5:30-6:30 PM appetizers & cocktail hour, 6:30-8:00 PM dinner & introductions, 8…" at bounding box center [796, 664] width 718 height 16
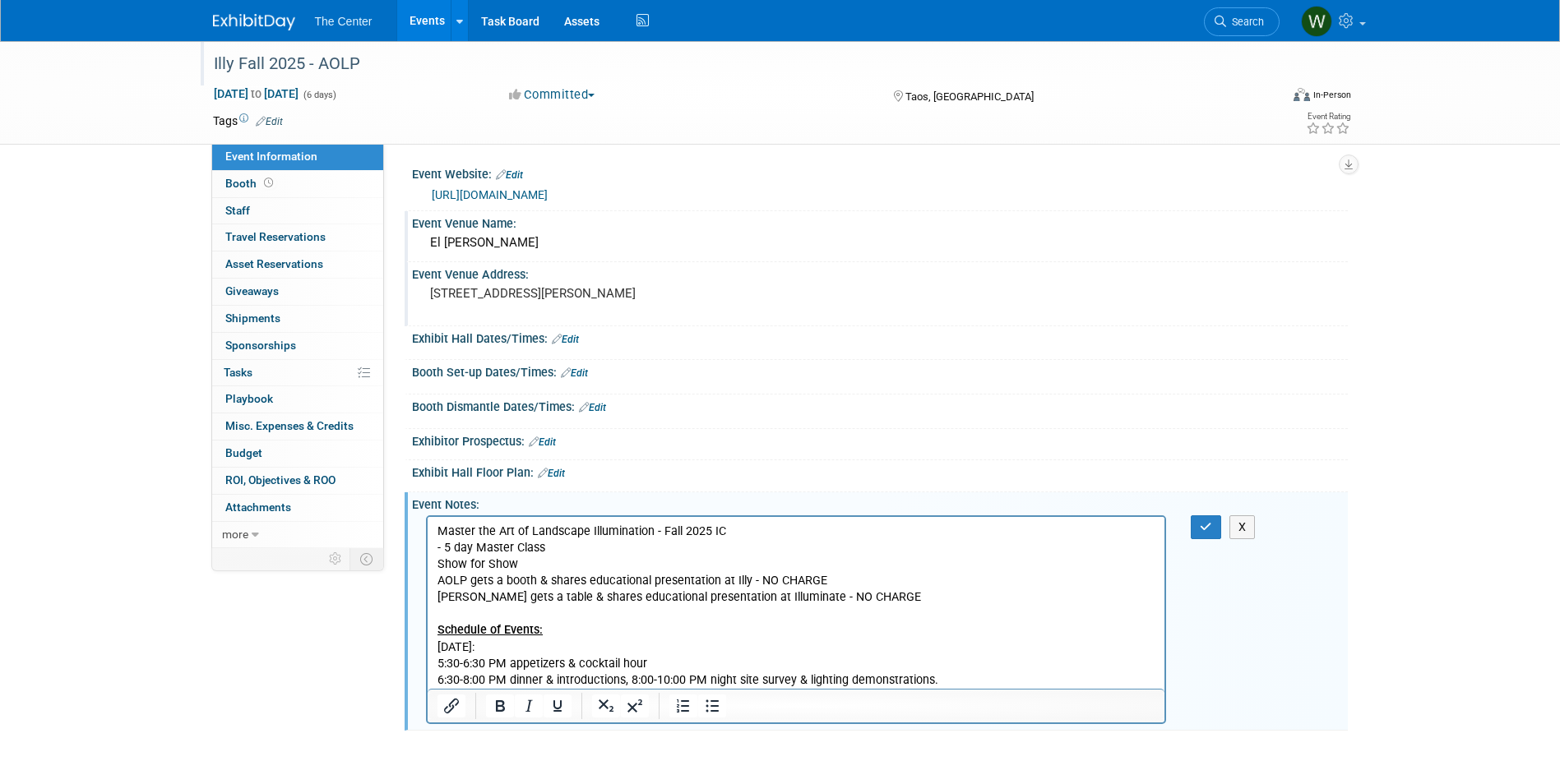
click at [634, 680] on p "6:30-8:00 PM dinner & introductions, 8:00-10:00 PM night site survey & lighting…" at bounding box center [796, 680] width 718 height 16
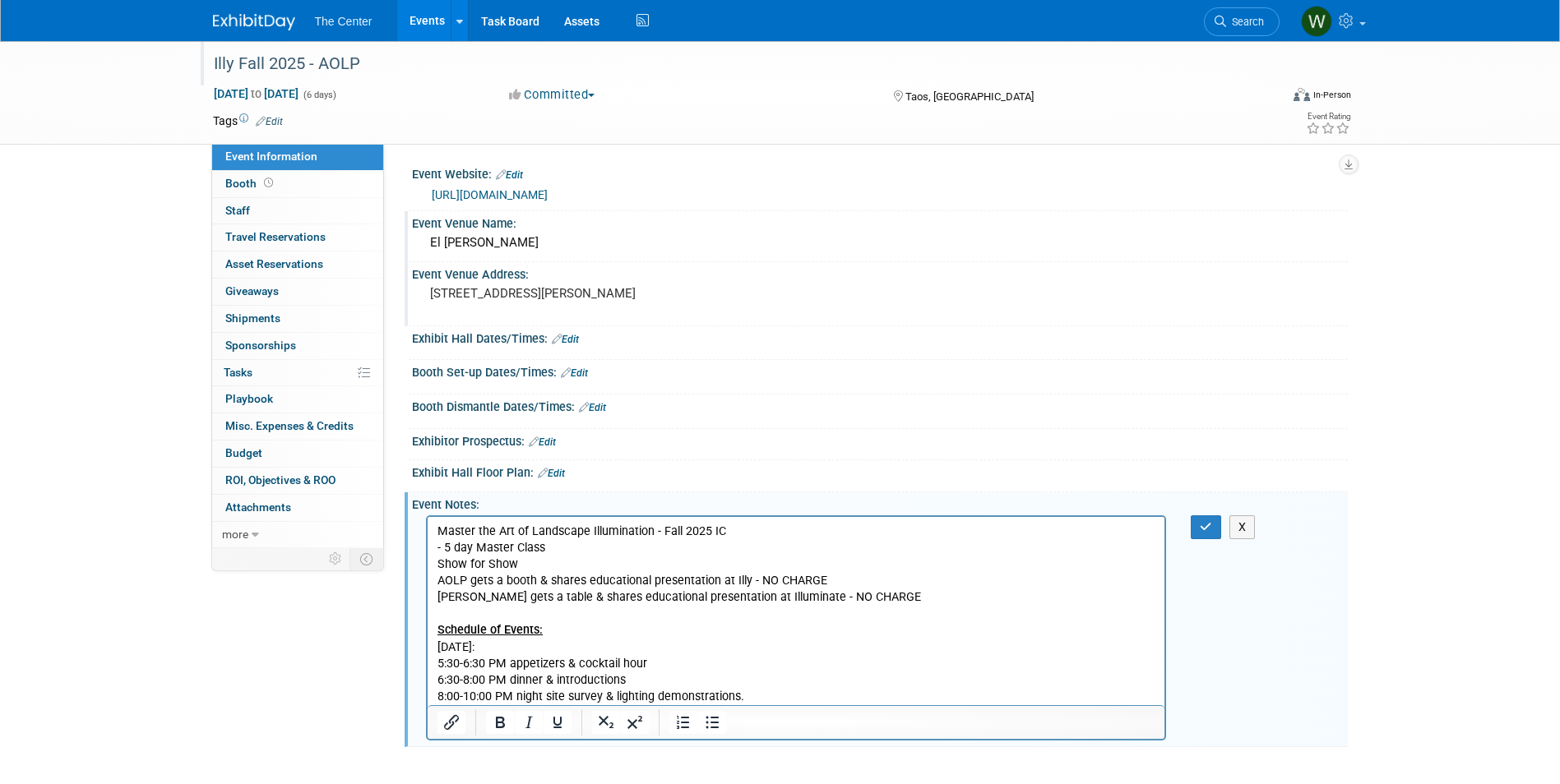
click at [697, 647] on p "Thursday, November 6, 2025:" at bounding box center [796, 647] width 718 height 16
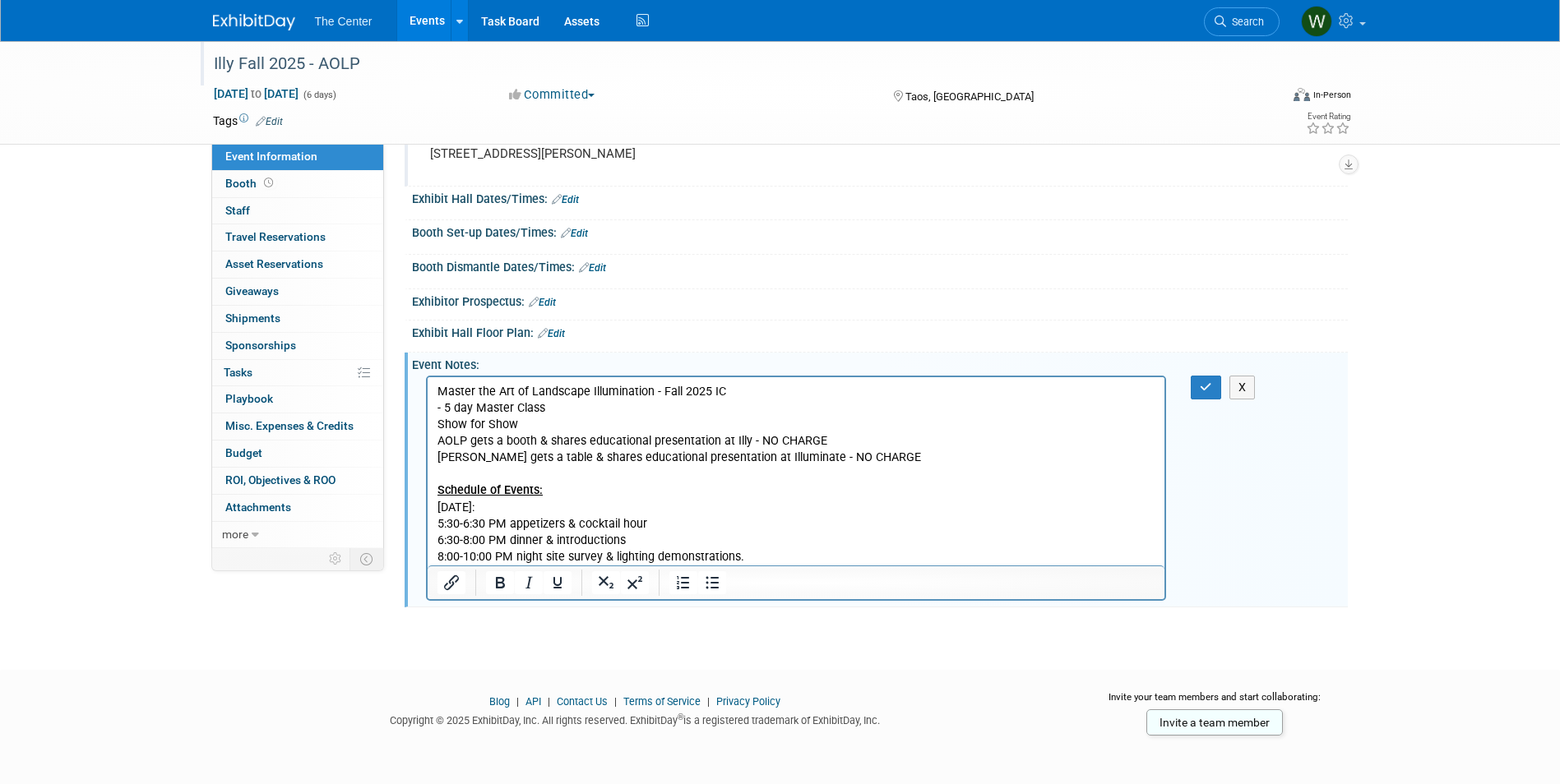
scroll to position [140, 0]
click at [1213, 386] on button "button" at bounding box center [1206, 387] width 30 height 24
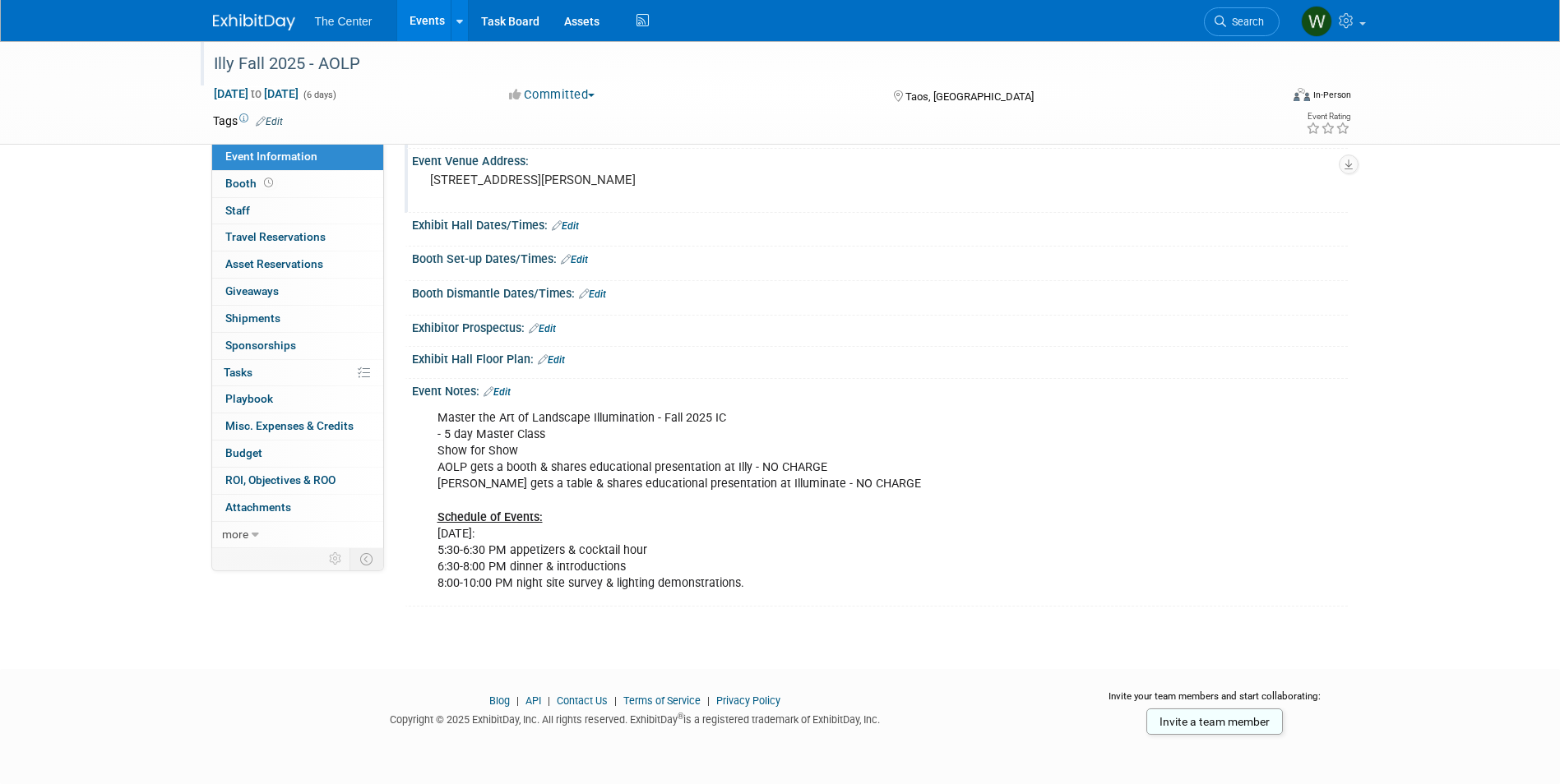
scroll to position [113, 0]
click at [613, 381] on div "Event Notes: Edit" at bounding box center [880, 389] width 935 height 21
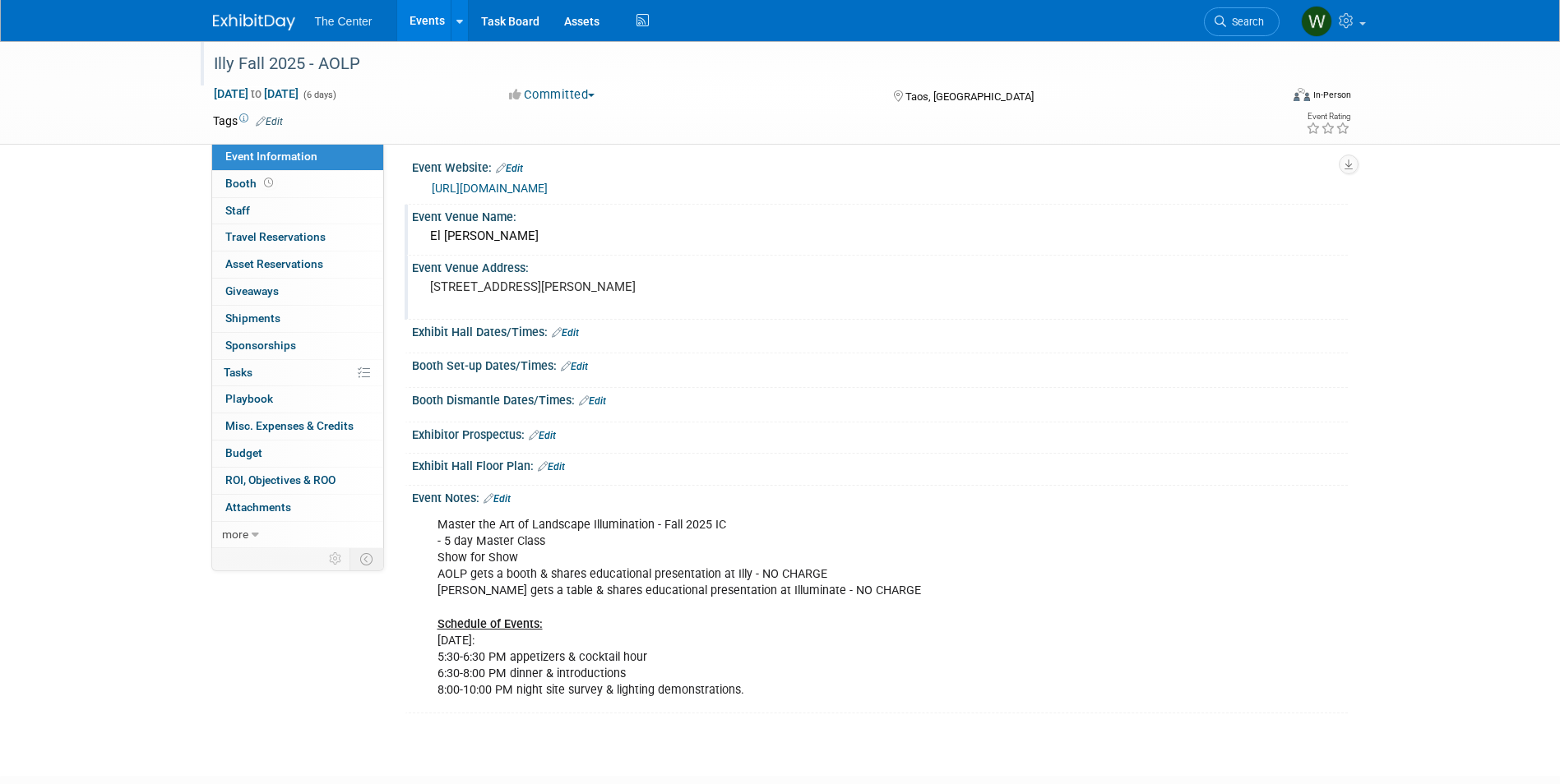
scroll to position [0, 0]
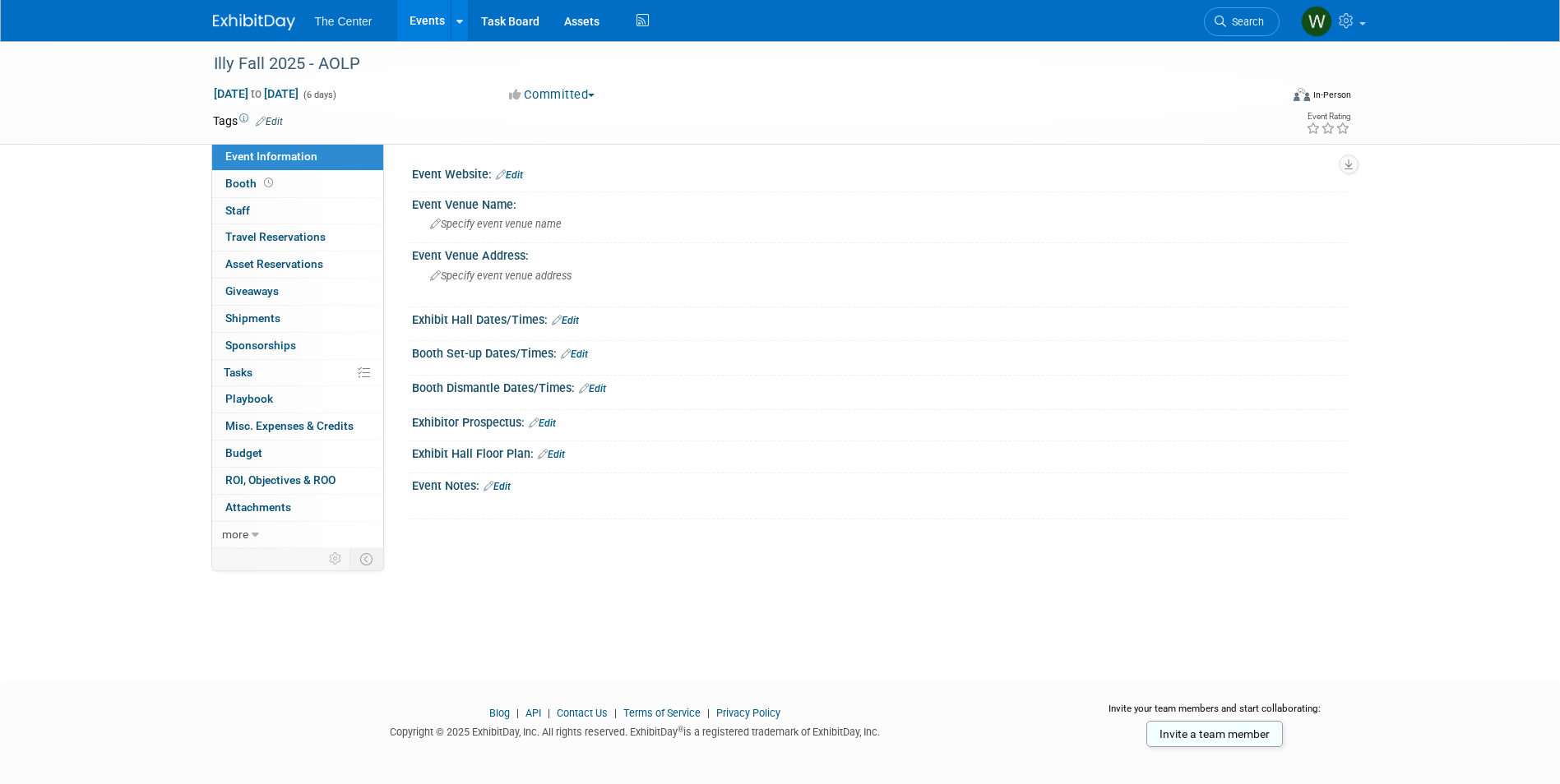
click at [432, 14] on link "Events" at bounding box center [427, 20] width 60 height 41
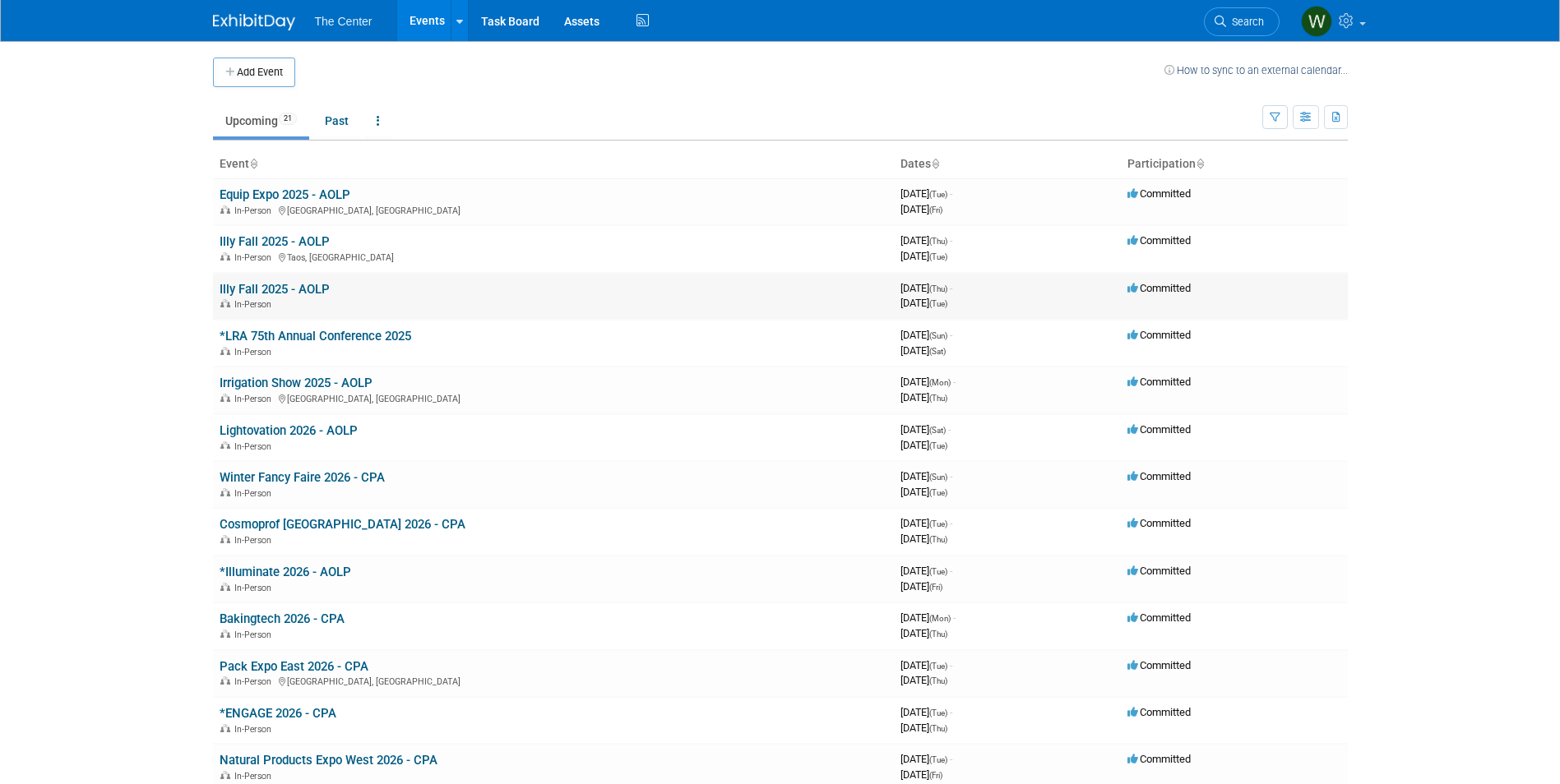
click at [288, 290] on link "Illy Fall 2025 - AOLP" at bounding box center [275, 290] width 110 height 15
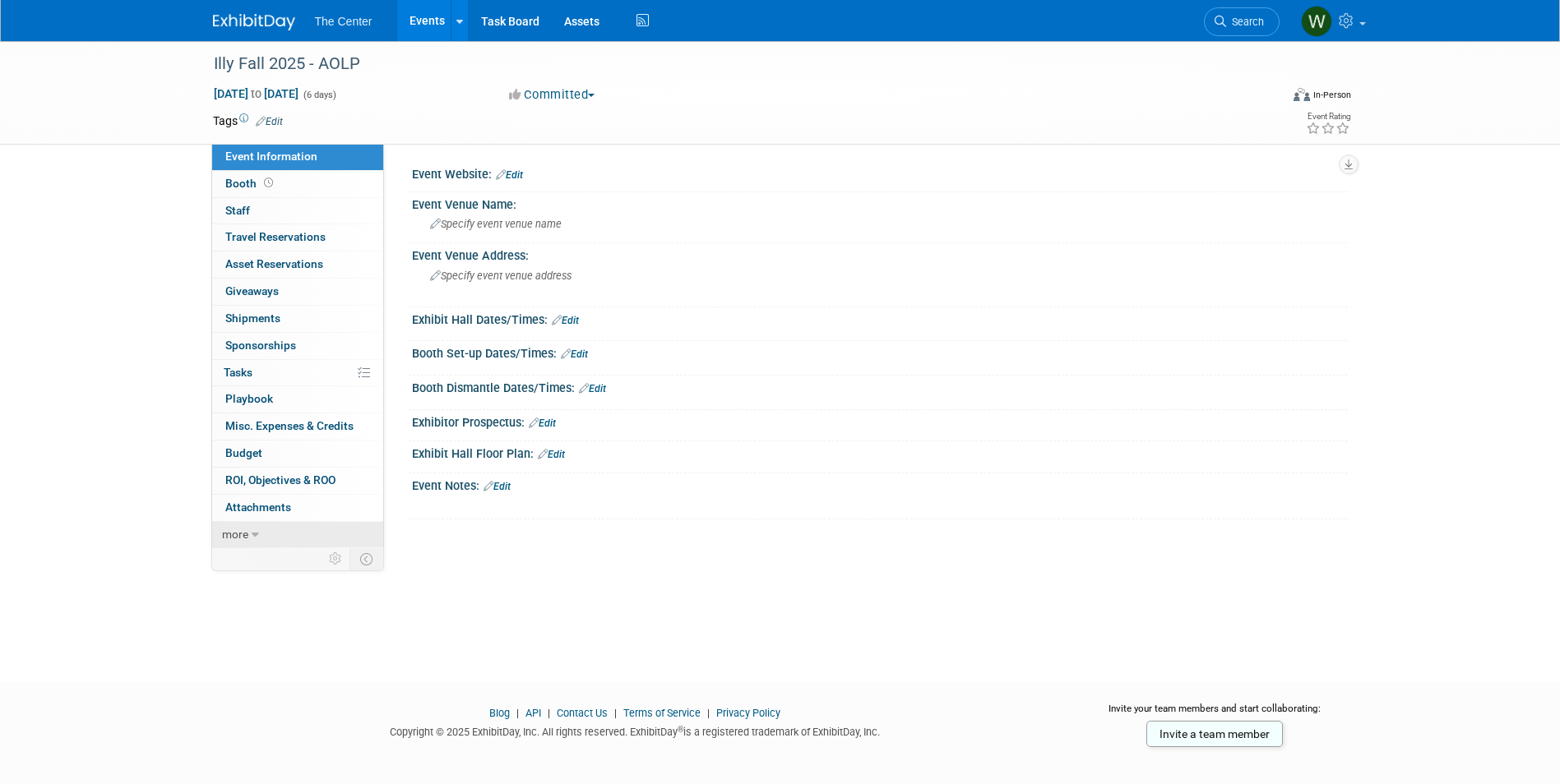
click at [243, 536] on span "more" at bounding box center [235, 535] width 26 height 14
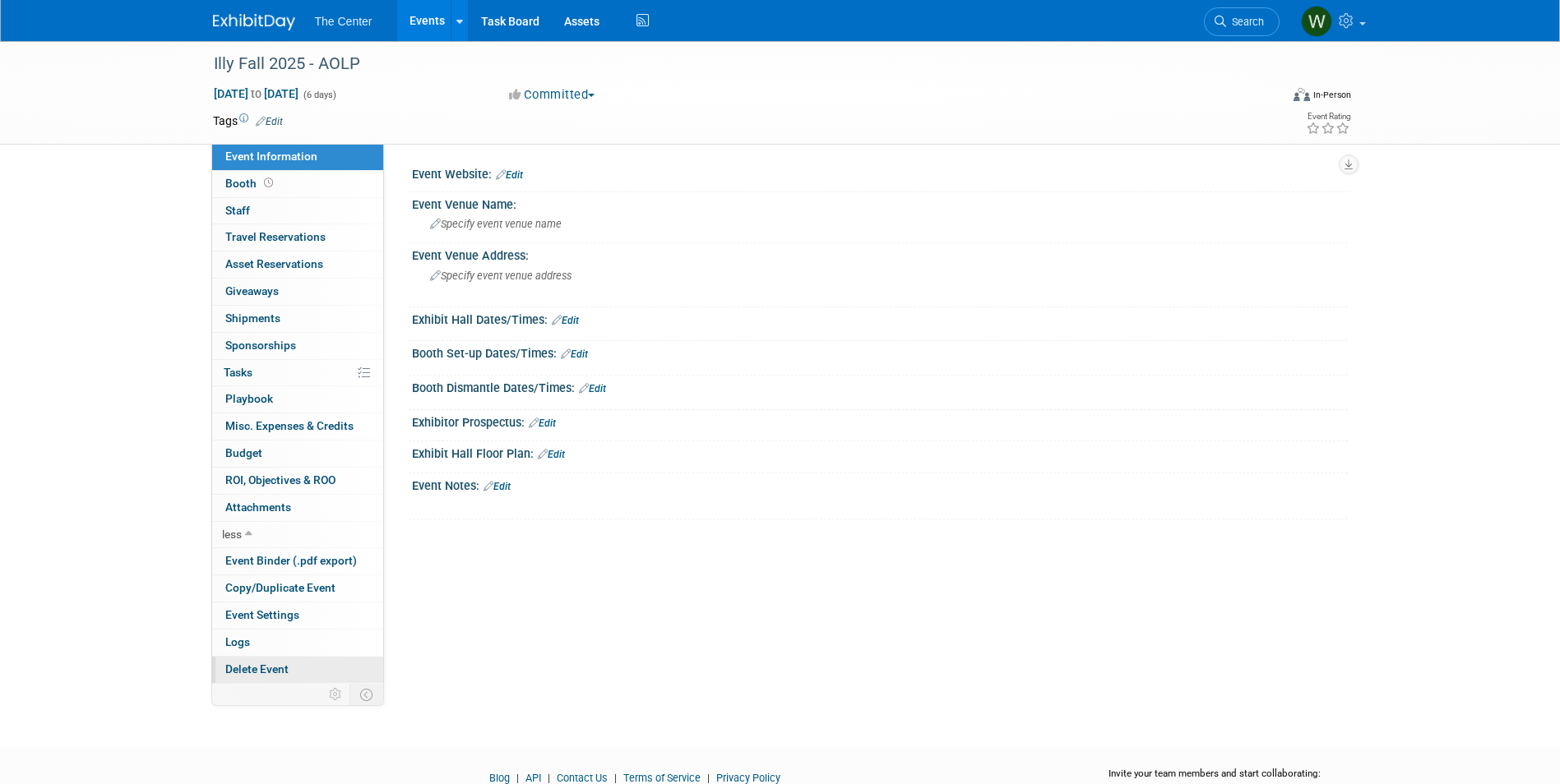
click at [267, 669] on span "Delete Event" at bounding box center [257, 669] width 63 height 14
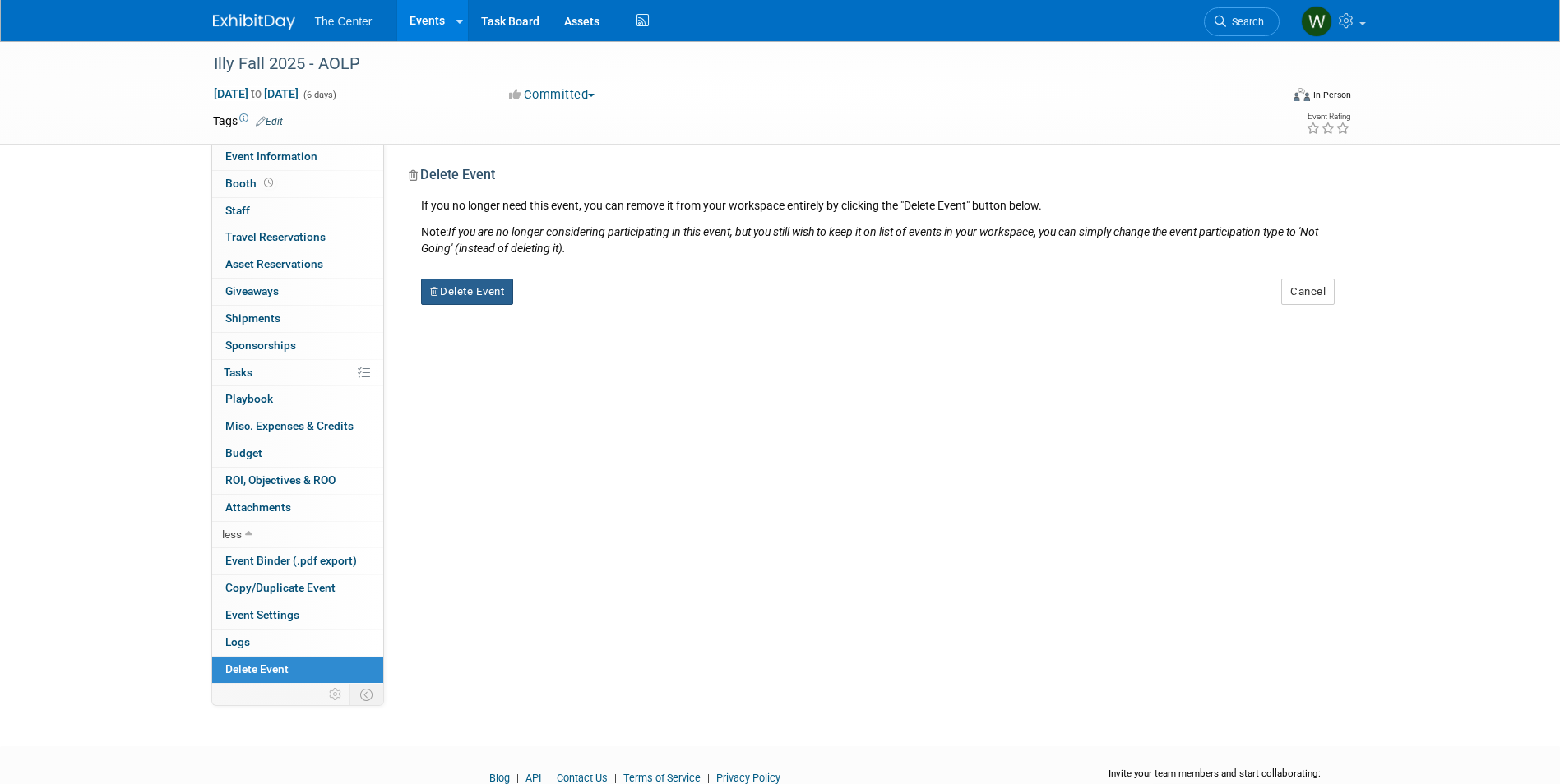
click at [475, 288] on button "Delete Event" at bounding box center [467, 291] width 93 height 26
click at [569, 299] on link "Yes" at bounding box center [570, 304] width 47 height 26
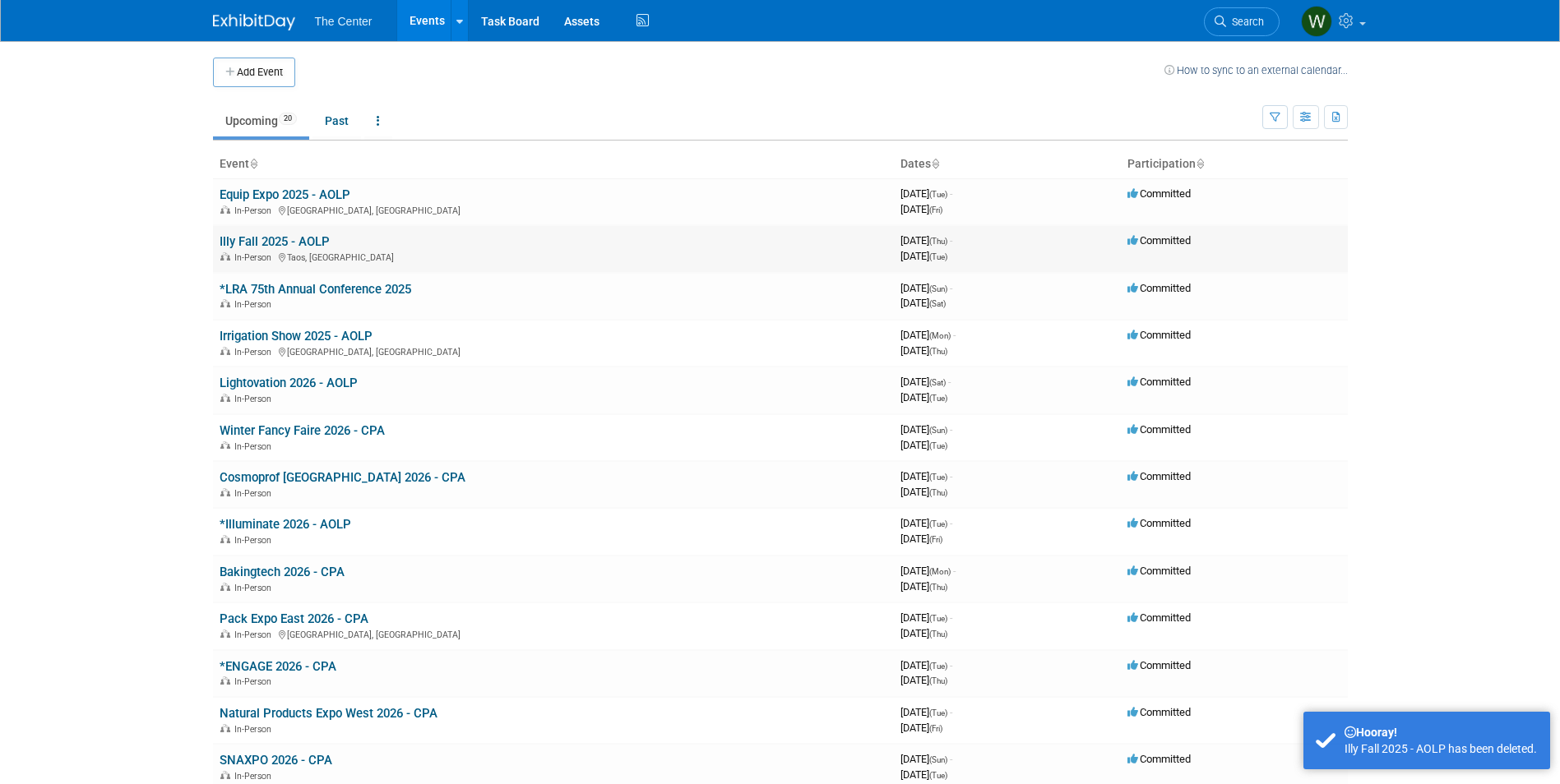
click at [267, 239] on link "Illy Fall 2025 - AOLP" at bounding box center [275, 242] width 110 height 15
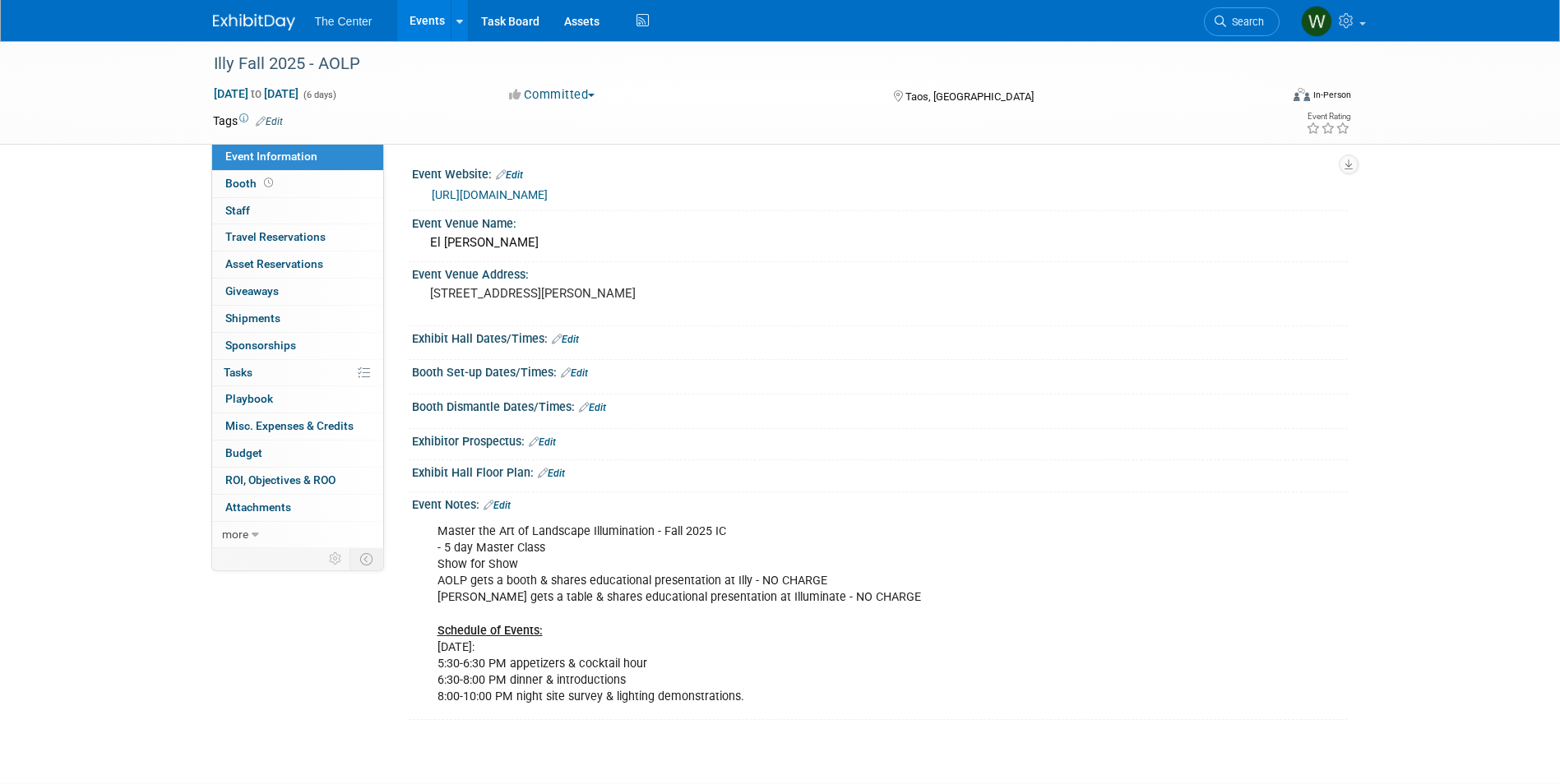
click at [507, 503] on link "Edit" at bounding box center [497, 506] width 27 height 12
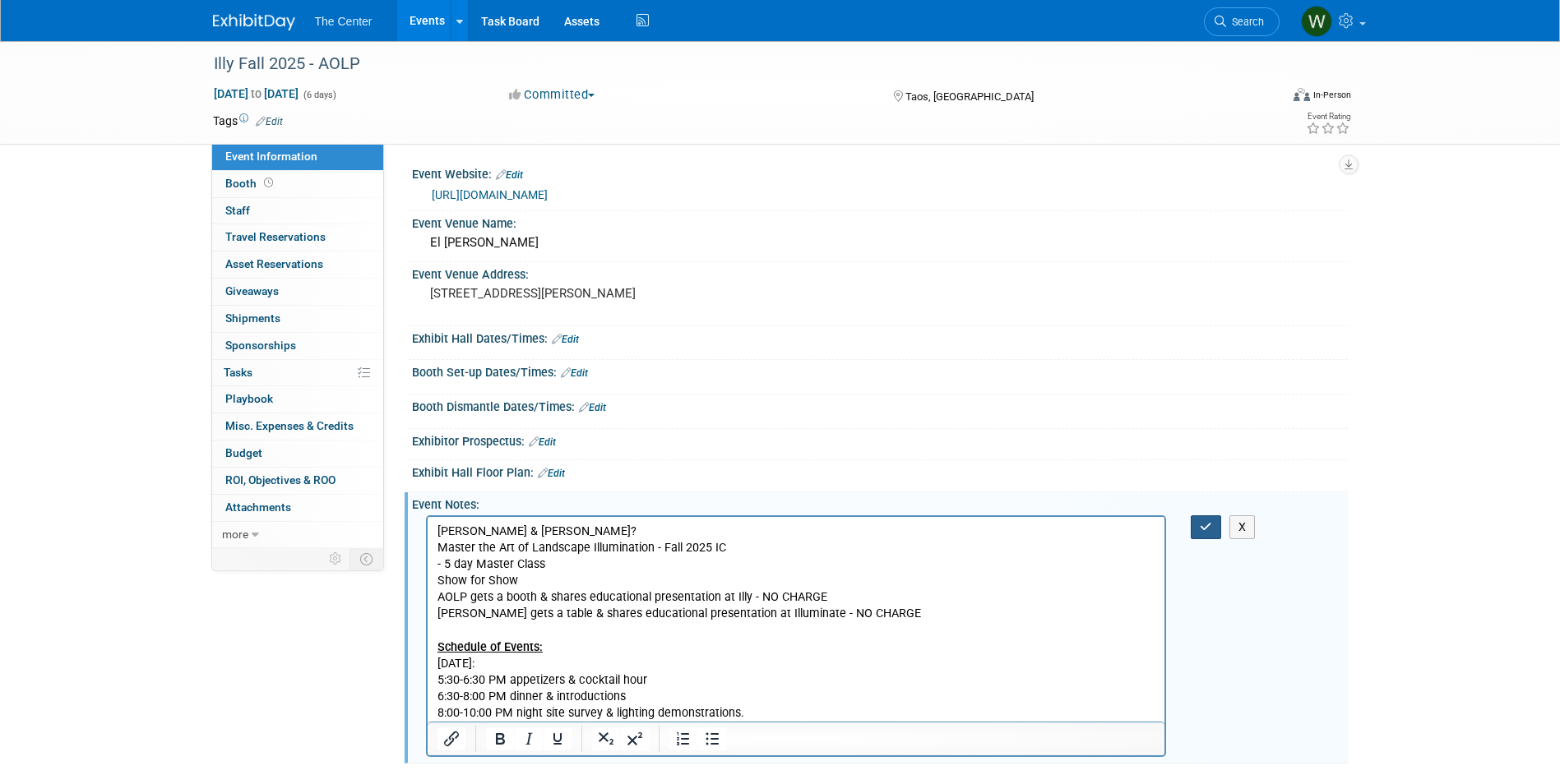
click at [1208, 531] on icon "button" at bounding box center [1206, 527] width 13 height 12
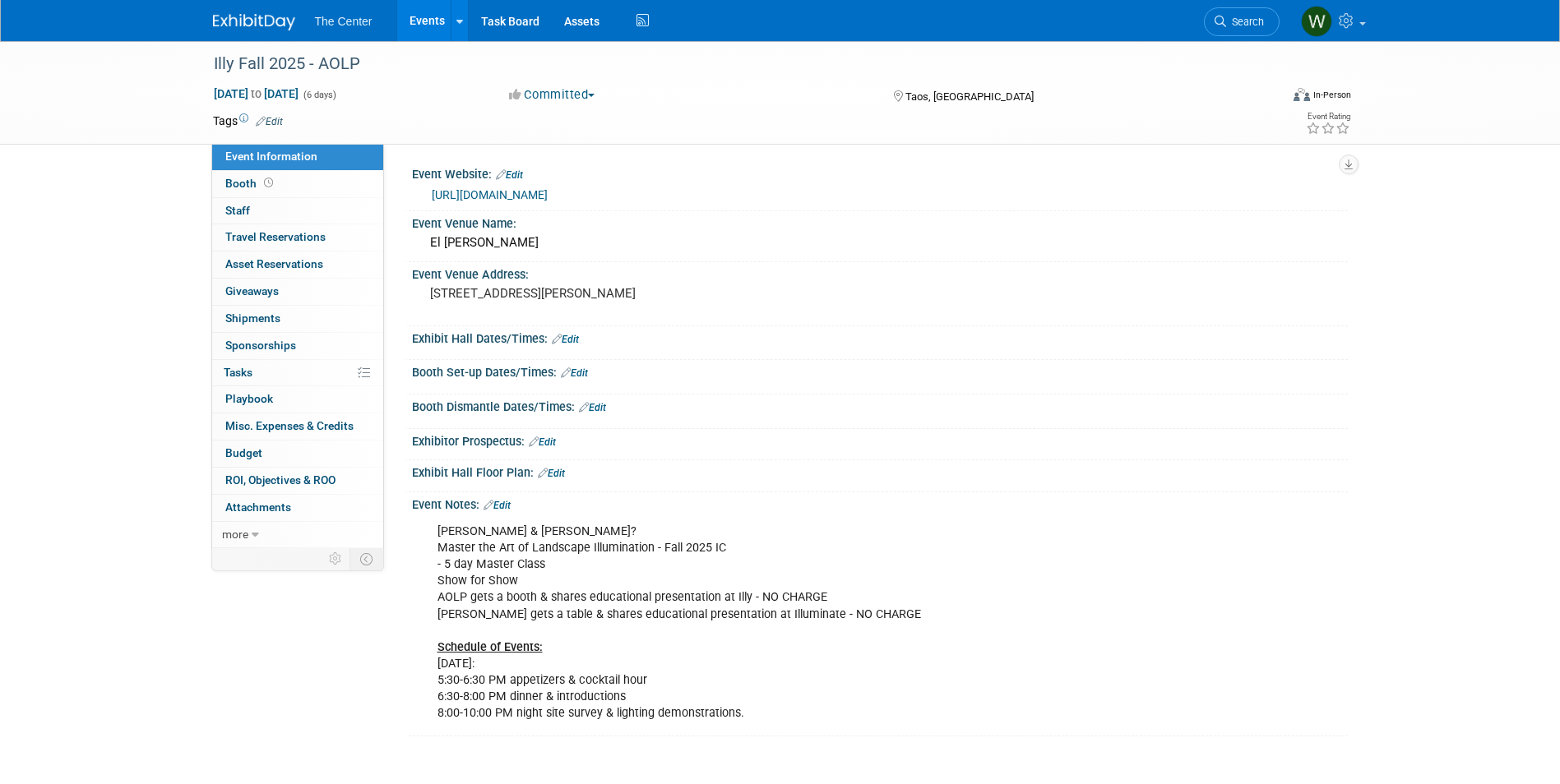
click at [417, 19] on link "Events" at bounding box center [427, 20] width 60 height 41
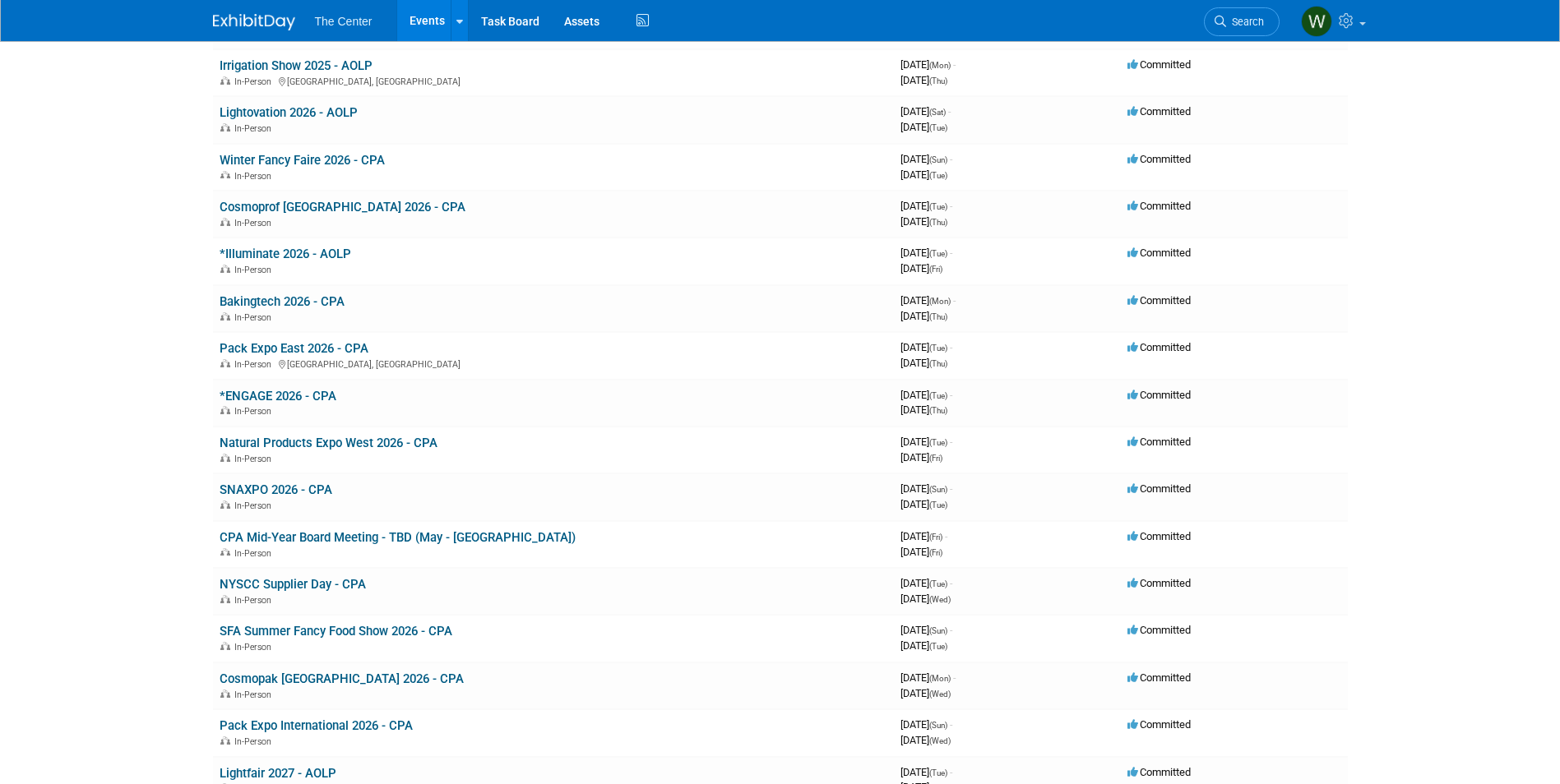
scroll to position [411, 0]
